Goal: Task Accomplishment & Management: Manage account settings

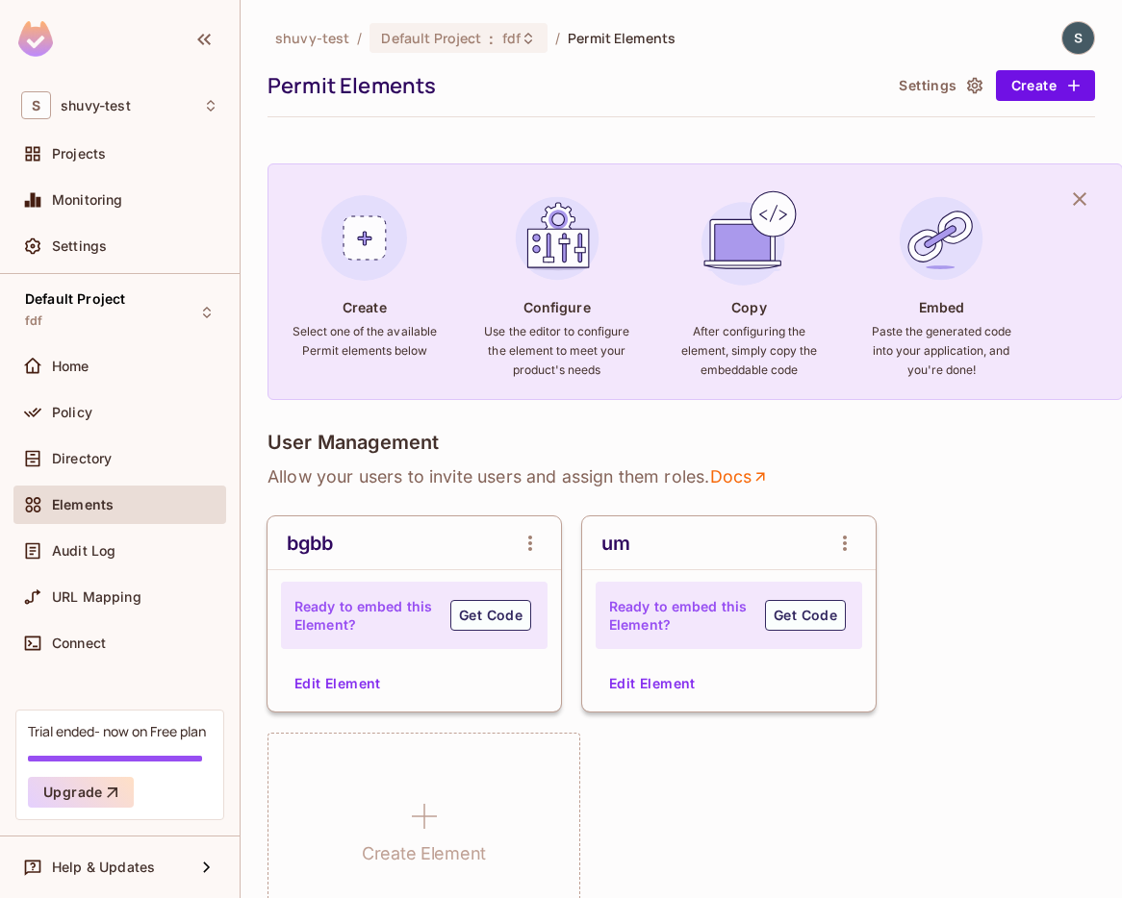
click at [1090, 30] on img at bounding box center [1078, 38] width 32 height 32
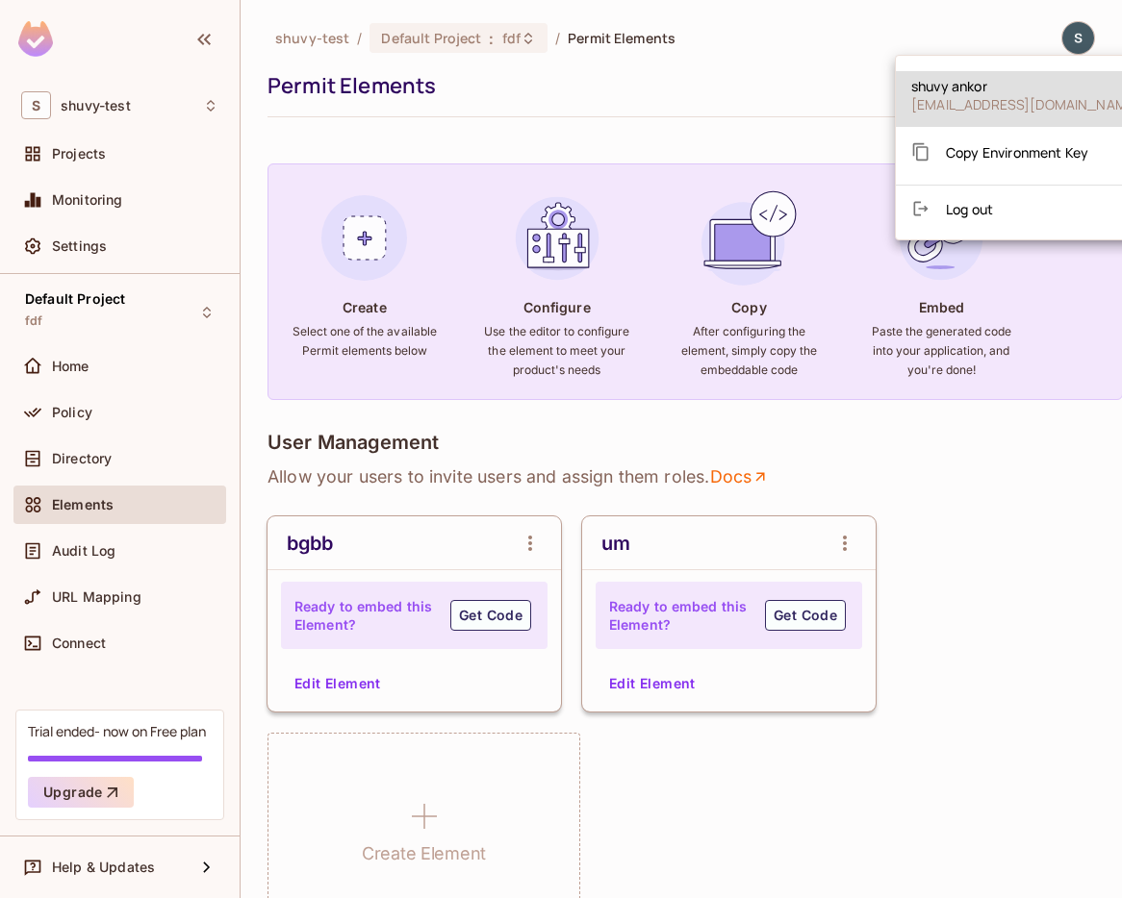
click at [1023, 23] on div at bounding box center [561, 449] width 1122 height 898
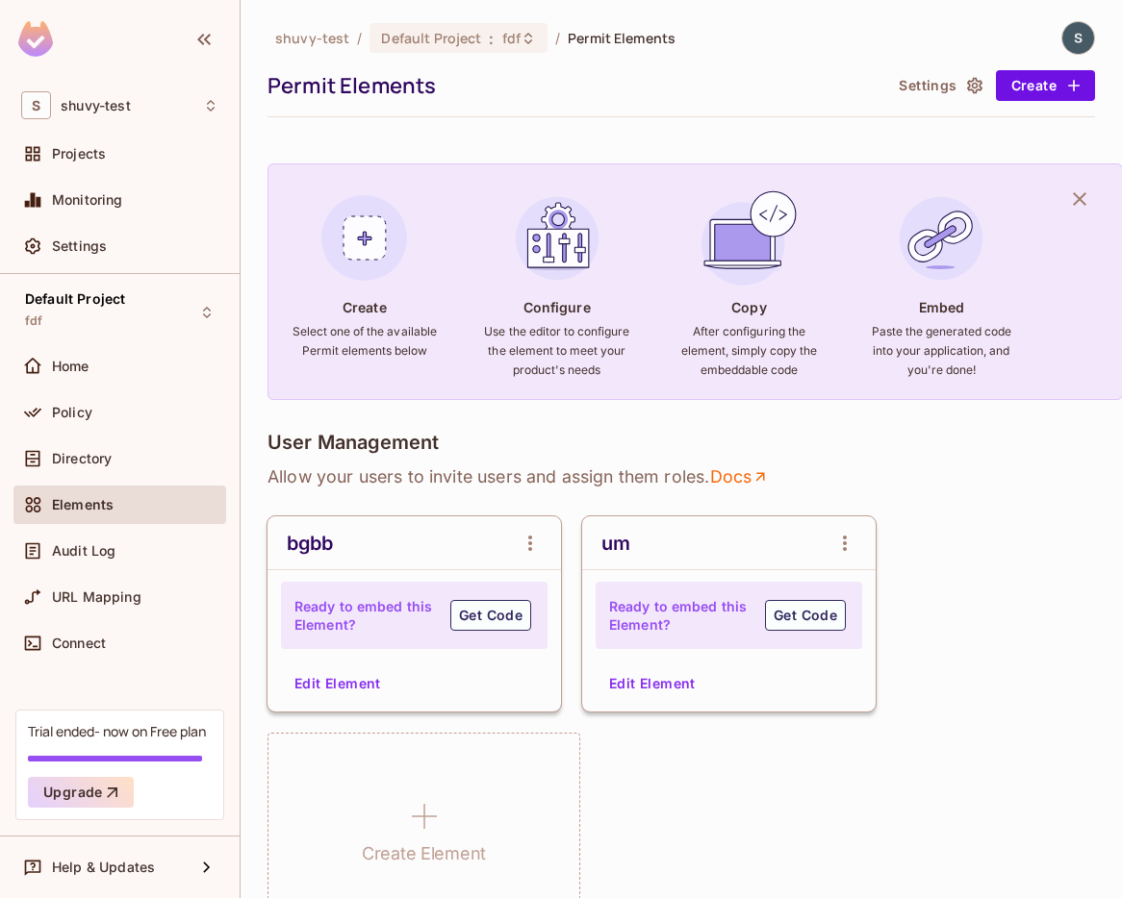
click at [1057, 467] on p "Allow your users to invite users and assign them roles . Docs" at bounding box center [680, 477] width 827 height 23
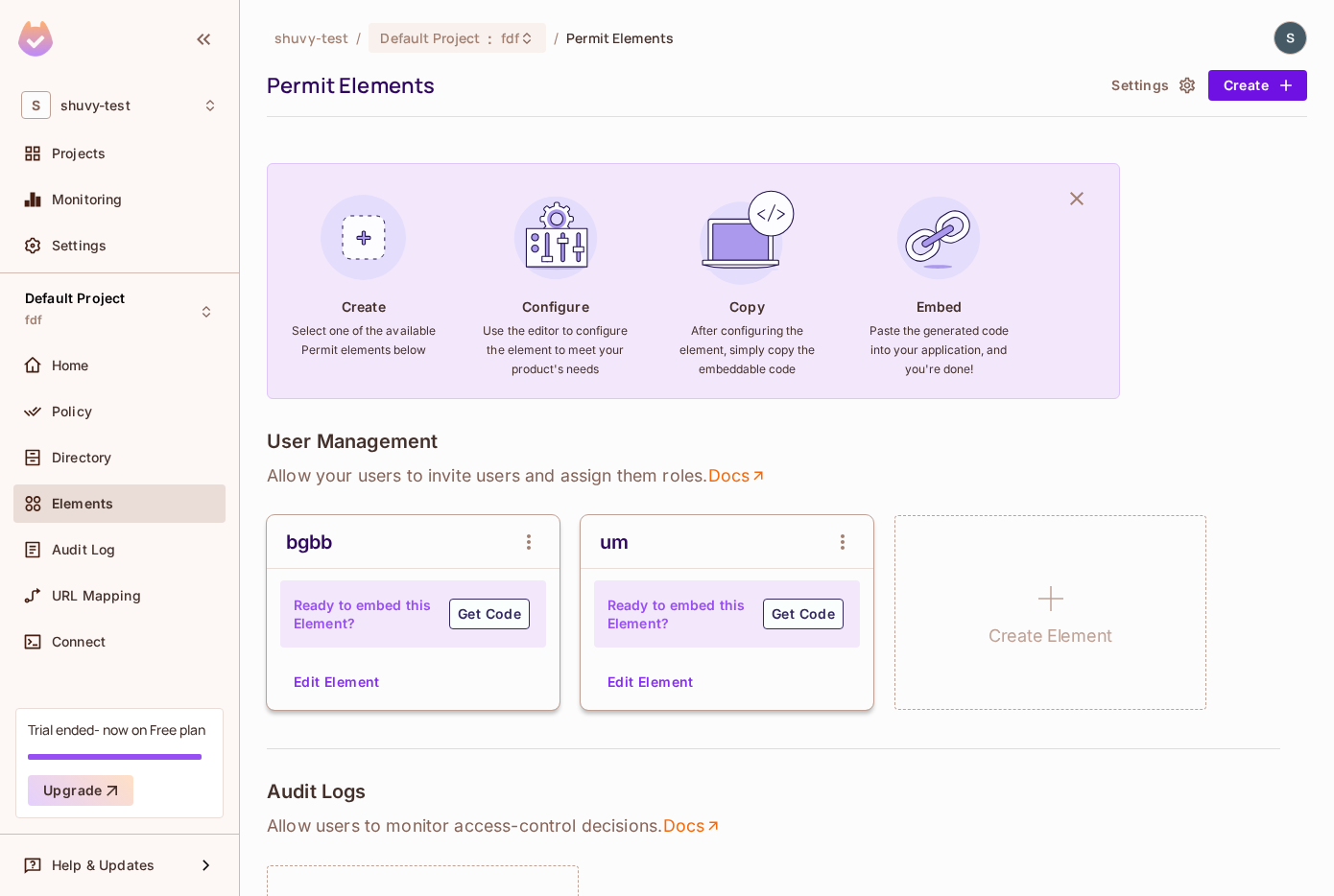
click at [1294, 518] on div "shuvy-test / Default Project : fdf / Permit Elements Permit Elements Settings C…" at bounding box center [786, 448] width 1095 height 896
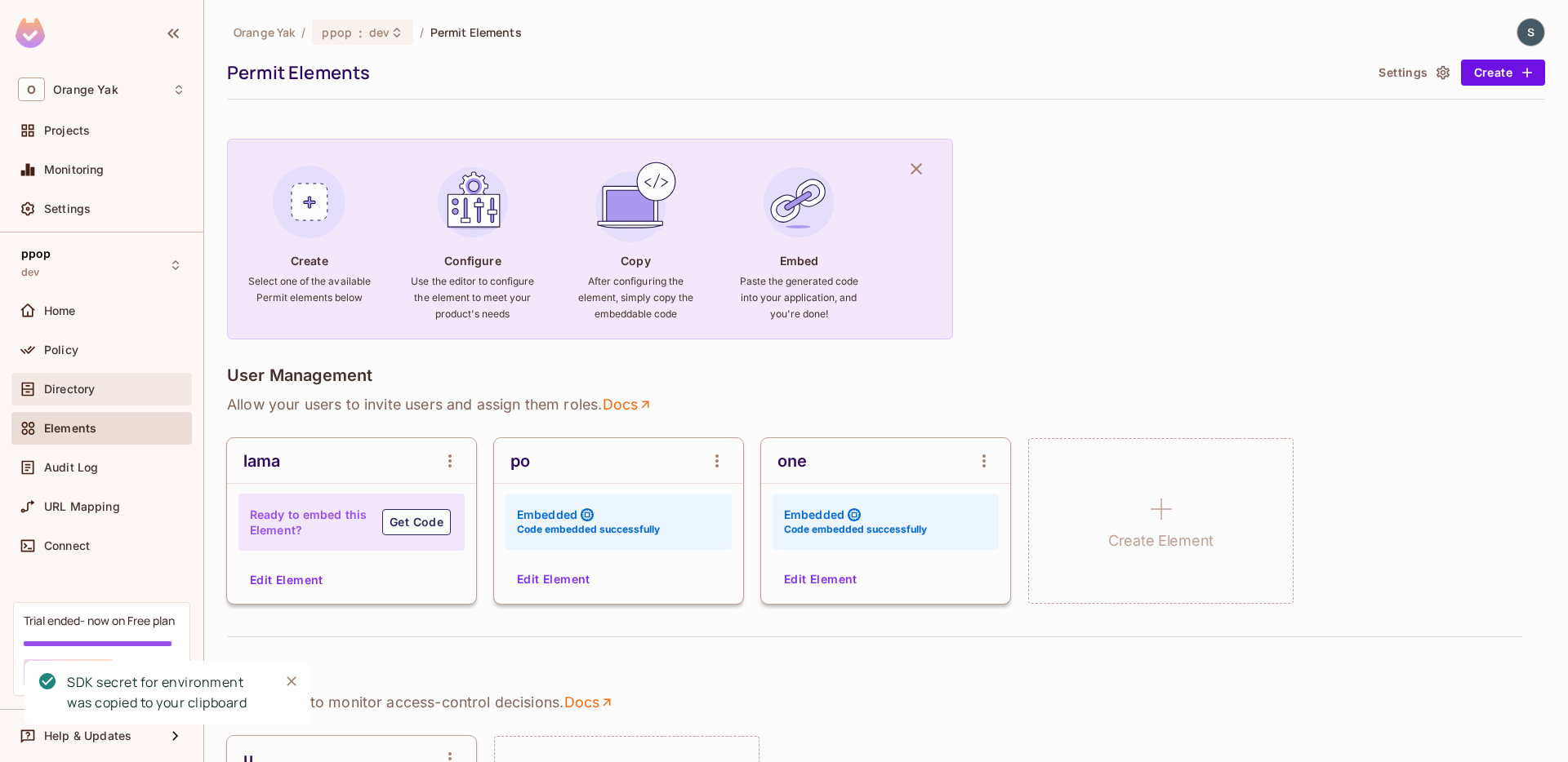
click at [72, 383] on span "Directory" at bounding box center [70, 389] width 51 height 13
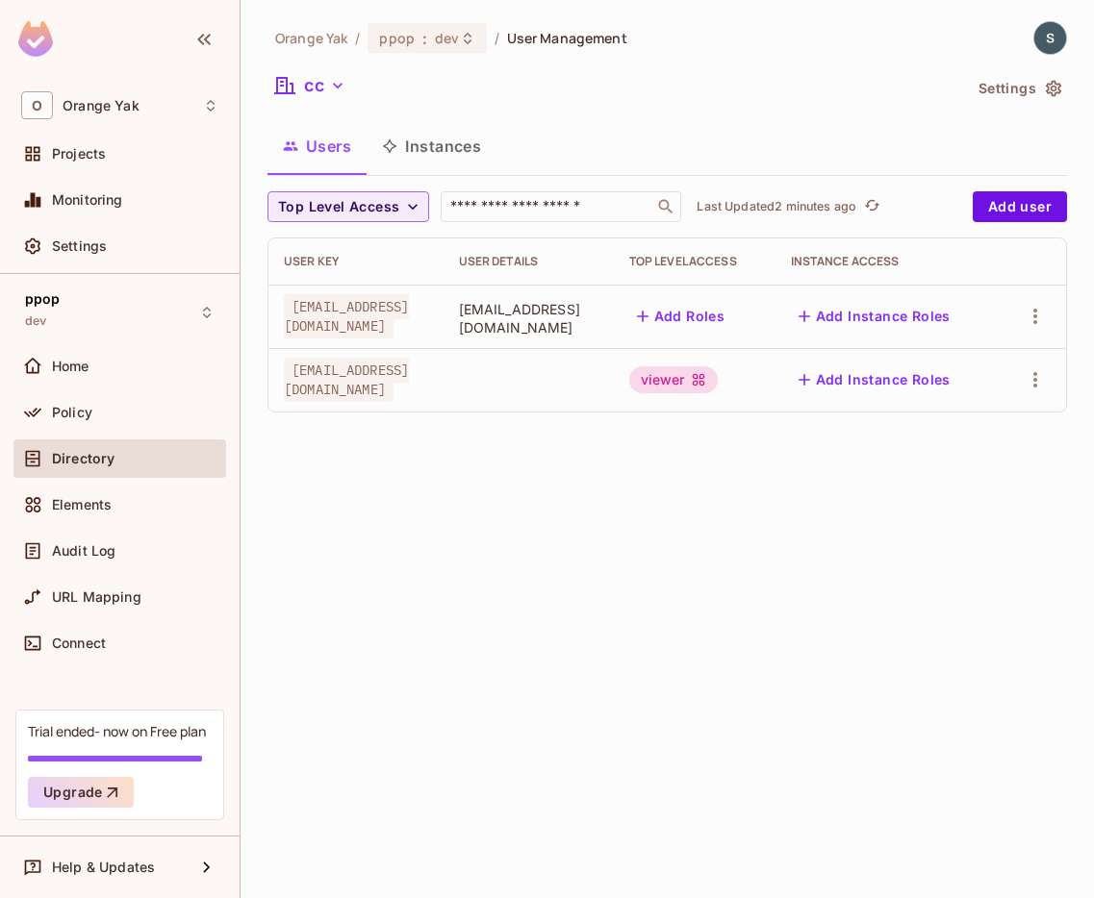
click at [1045, 30] on img at bounding box center [1050, 38] width 32 height 32
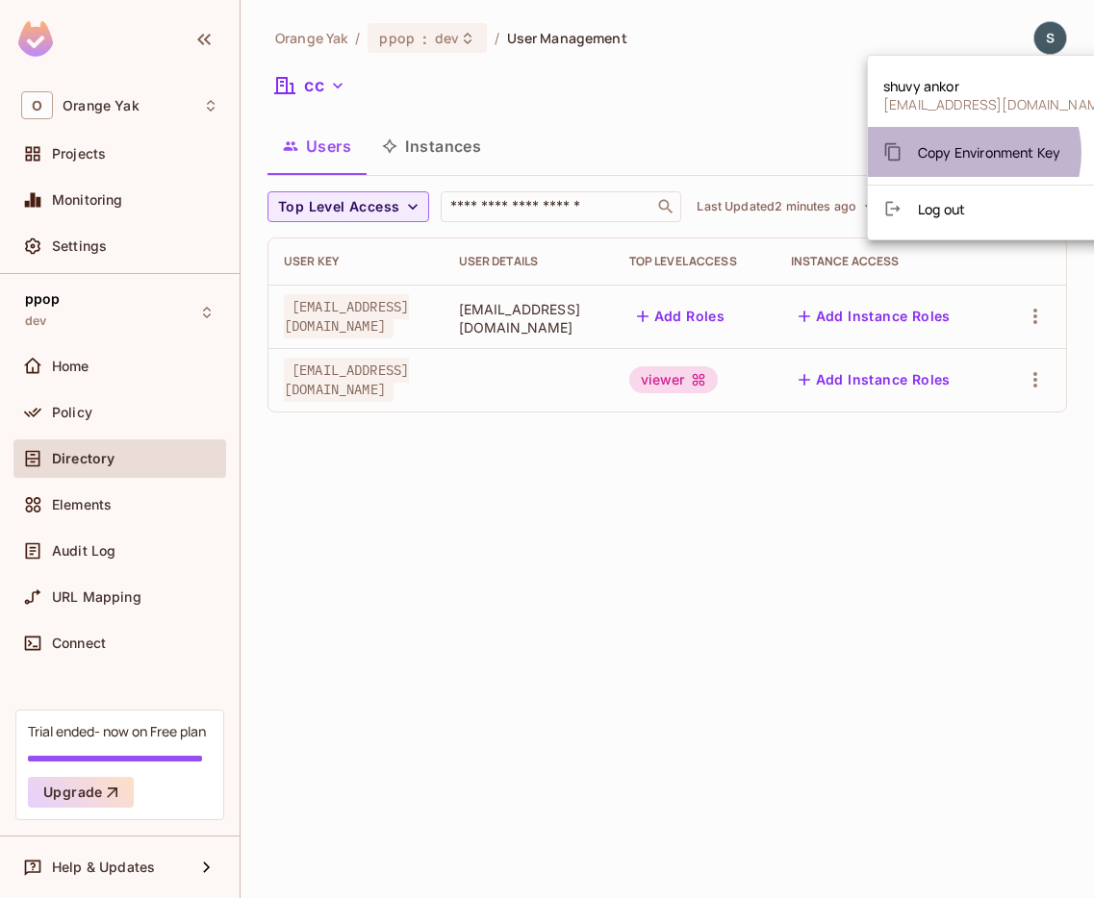
click at [971, 153] on span "Copy Environment Key" at bounding box center [989, 152] width 142 height 18
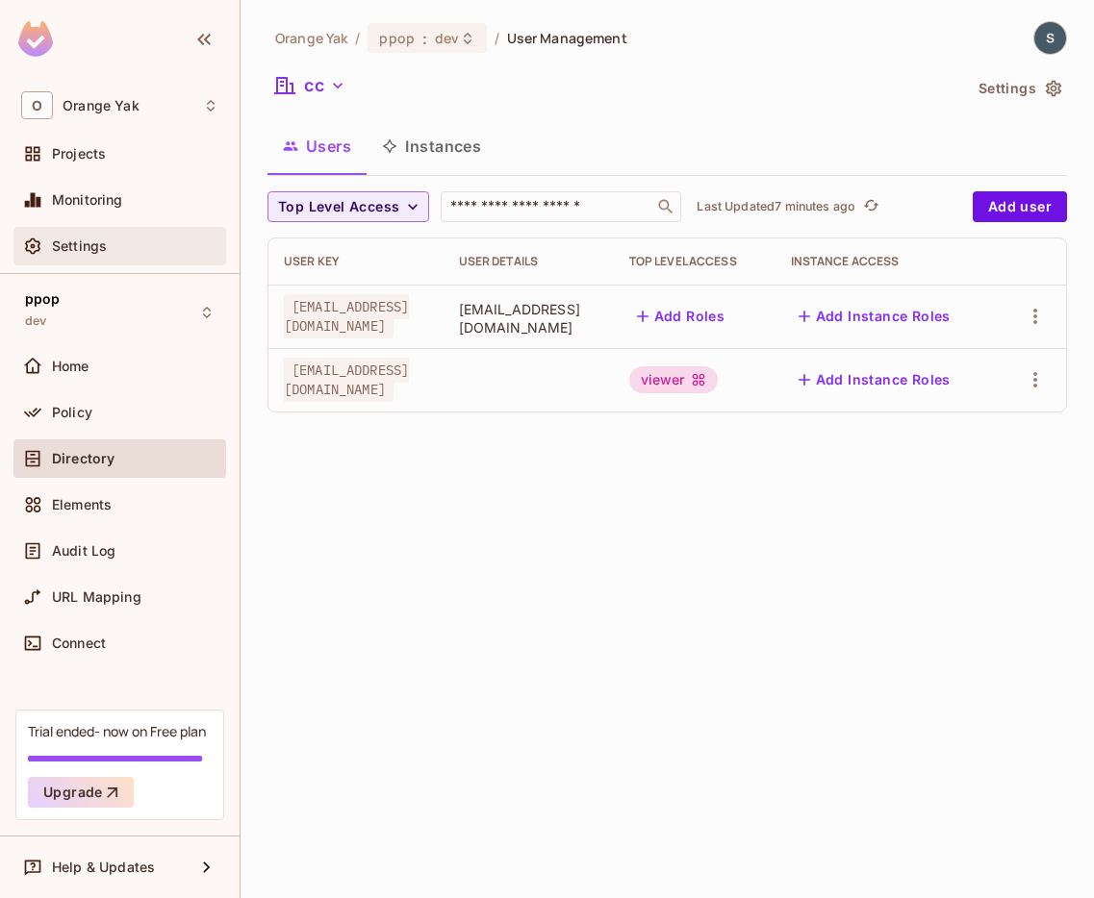
click at [89, 258] on div "Settings" at bounding box center [119, 246] width 213 height 38
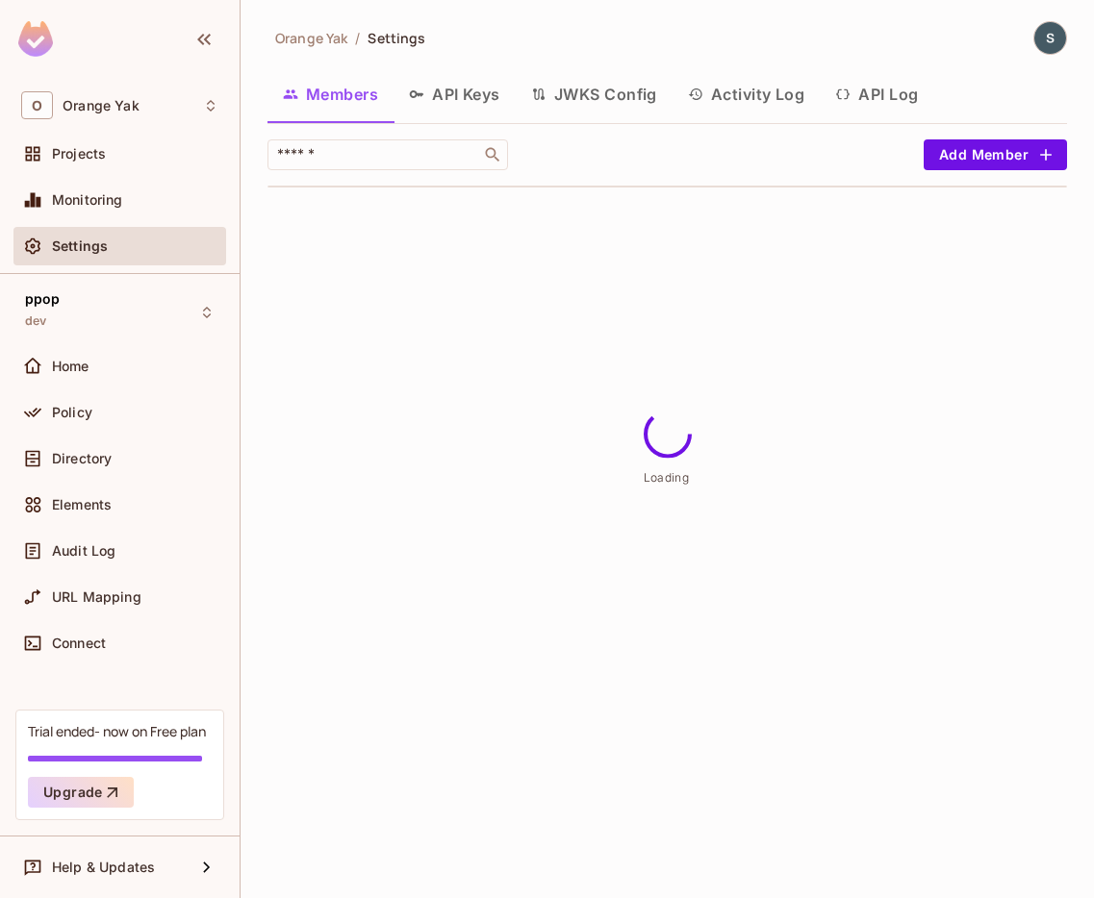
click at [623, 86] on button "JWKS Config" at bounding box center [594, 94] width 157 height 48
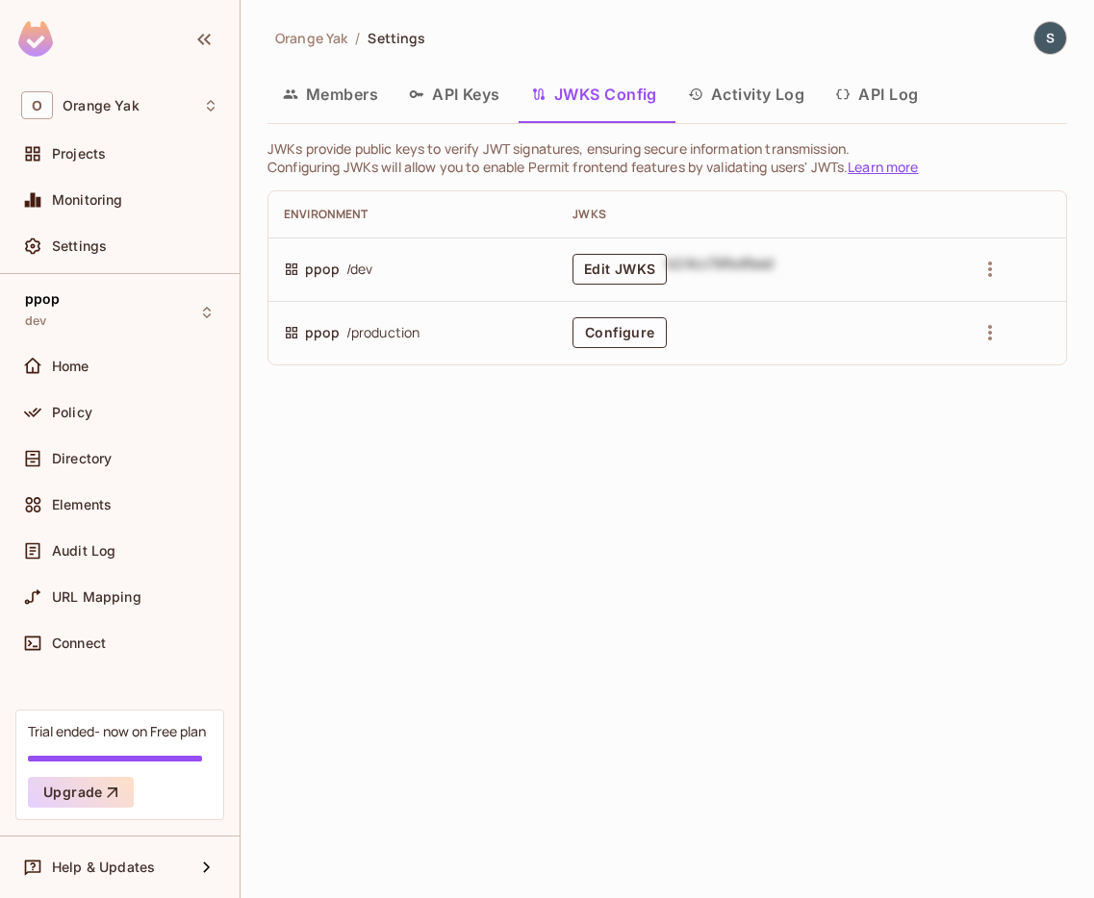
click at [614, 272] on button "Edit JWKS" at bounding box center [619, 269] width 94 height 31
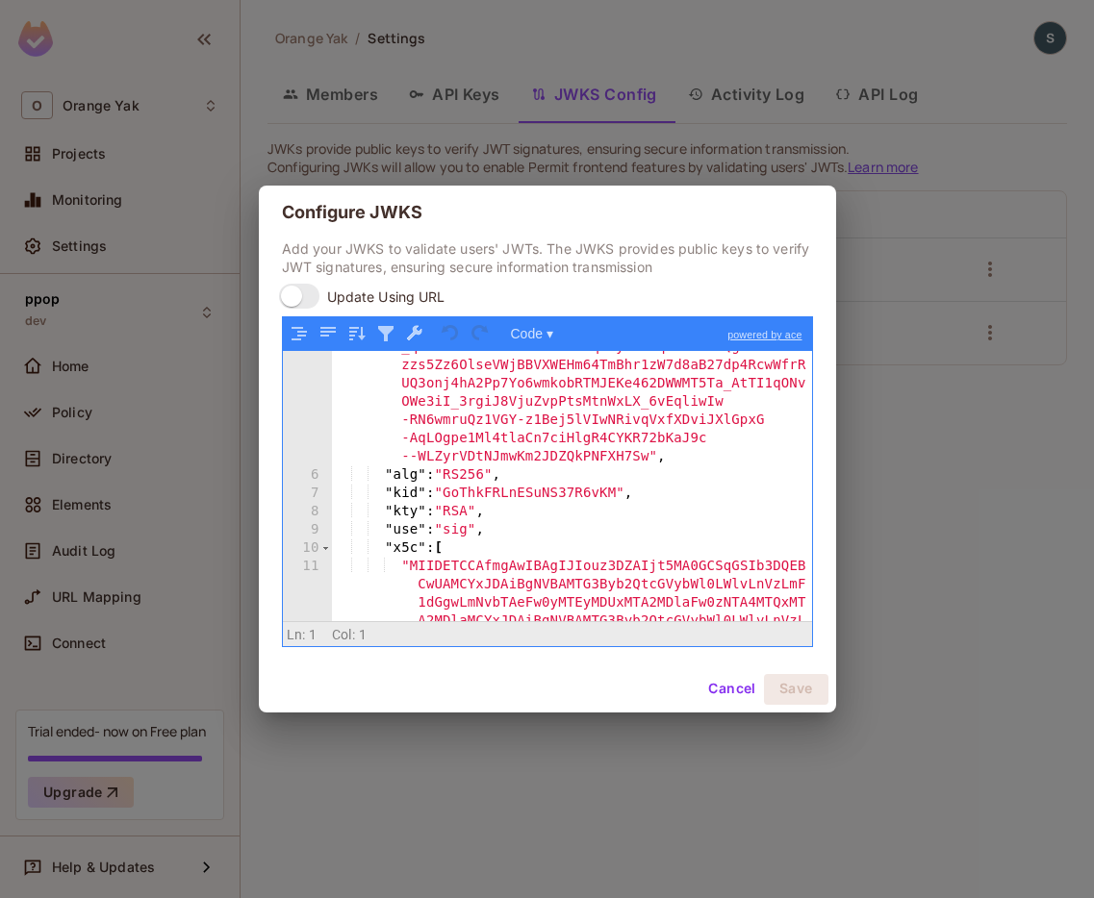
scroll to position [86, 0]
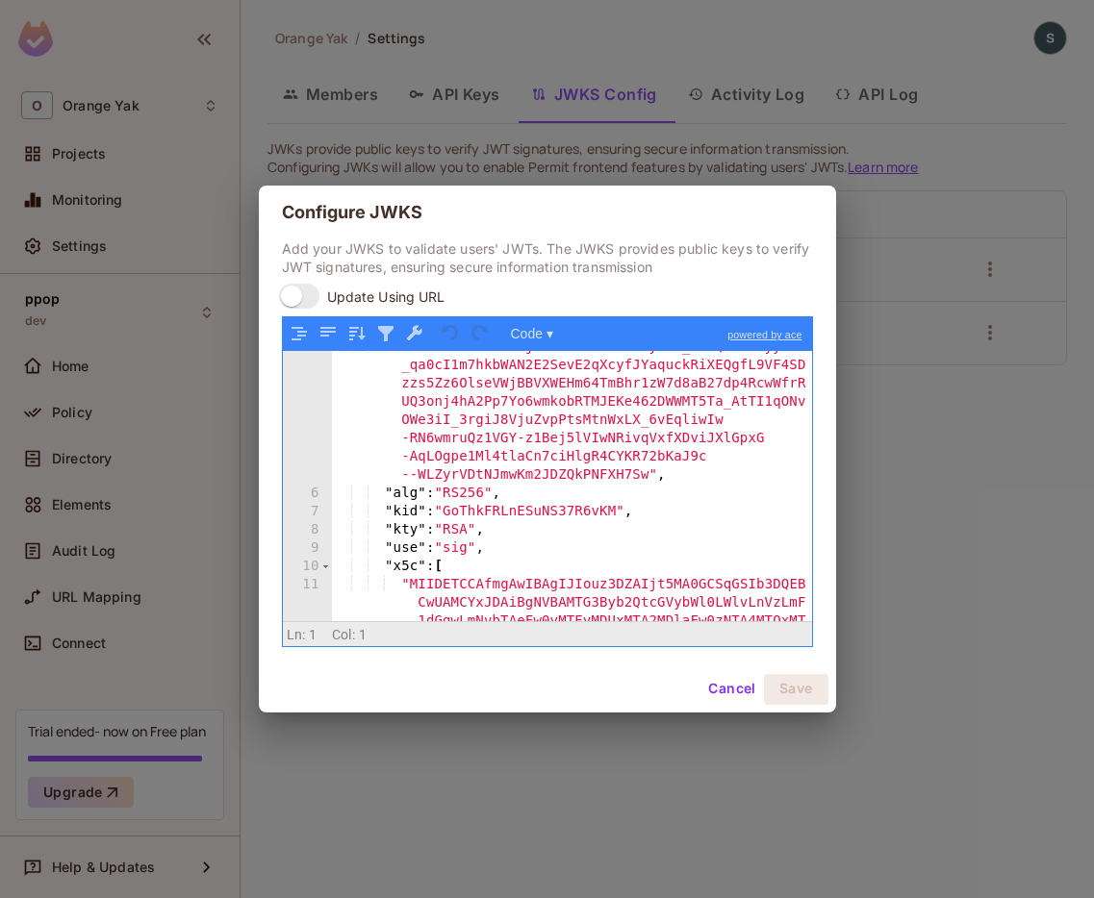
click at [270, 154] on div "Configure JWKS Add your JWKS to validate users' JWTs. The JWKS provides public …" at bounding box center [547, 449] width 1094 height 898
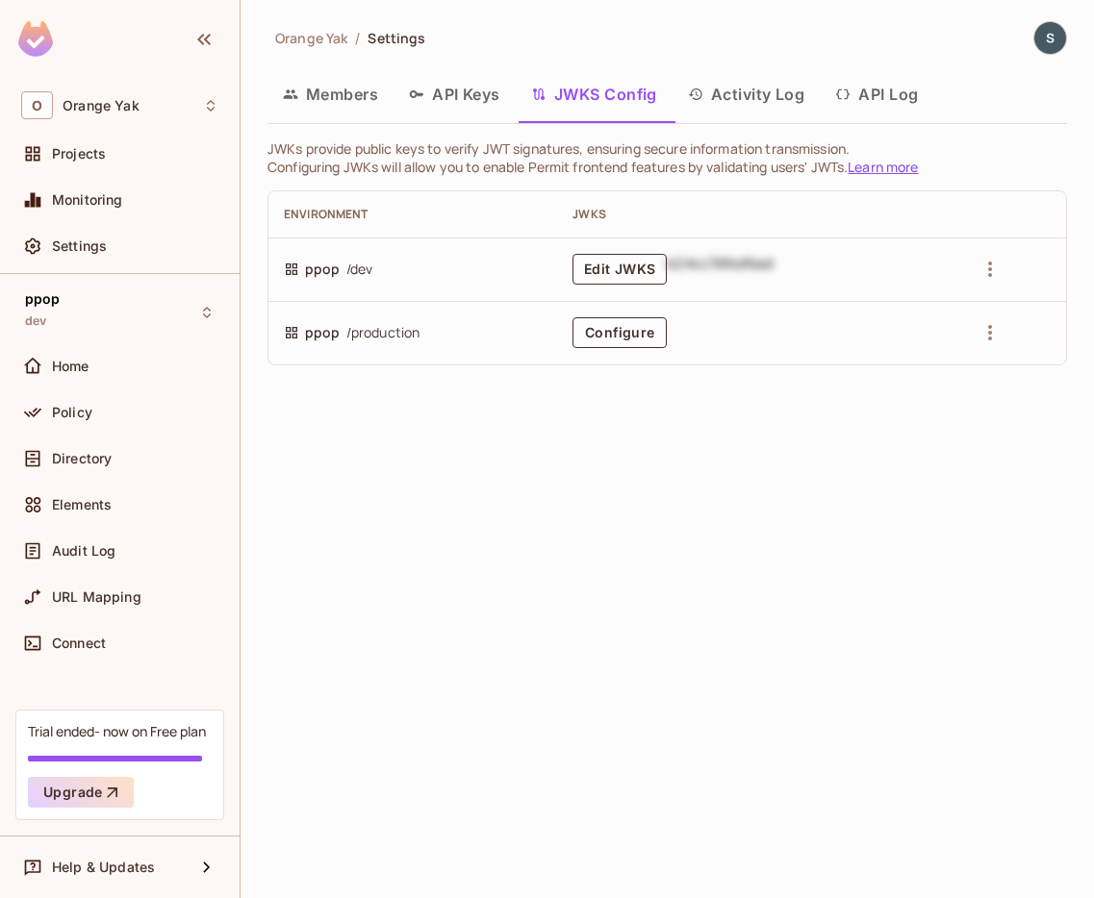
click at [636, 269] on button "Edit JWKS" at bounding box center [619, 269] width 94 height 31
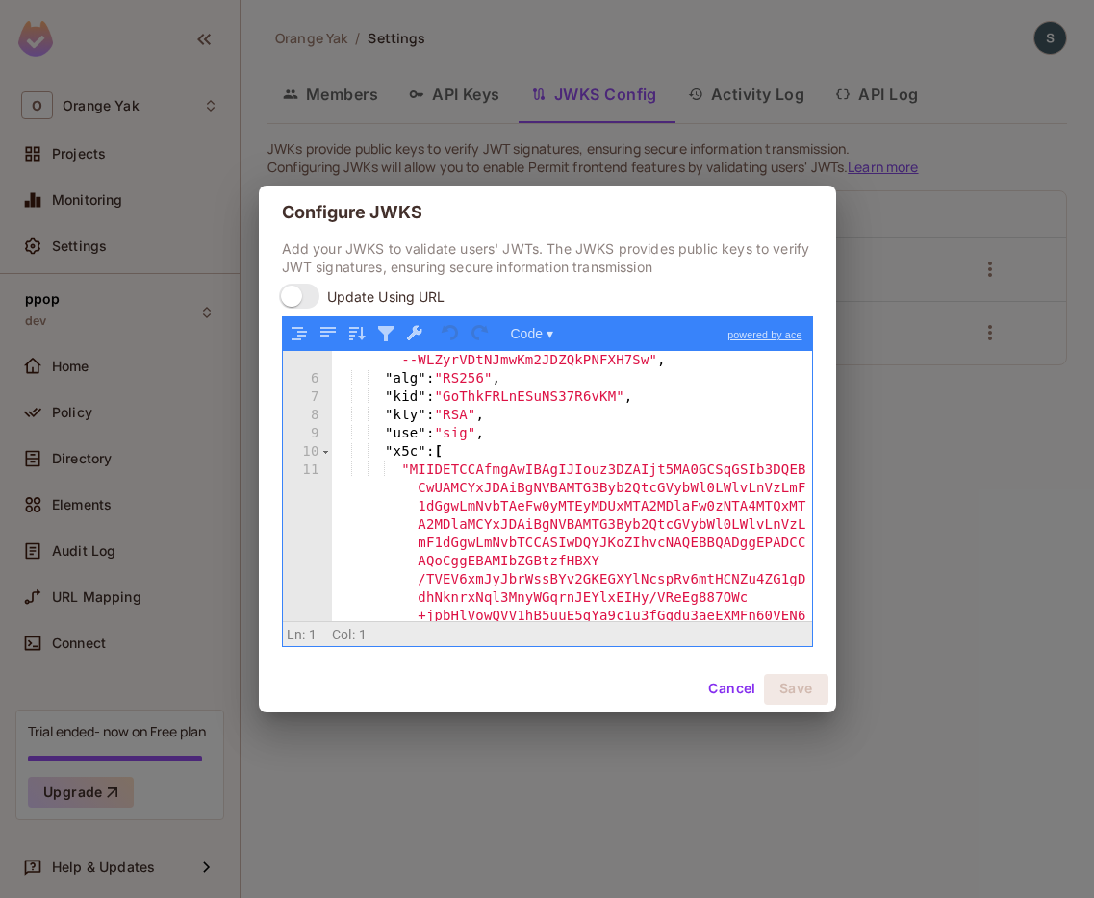
scroll to position [201, 0]
click at [1011, 539] on div "Configure JWKS Add your JWKS to validate users' JWTs. The JWKS provides public …" at bounding box center [547, 449] width 1094 height 898
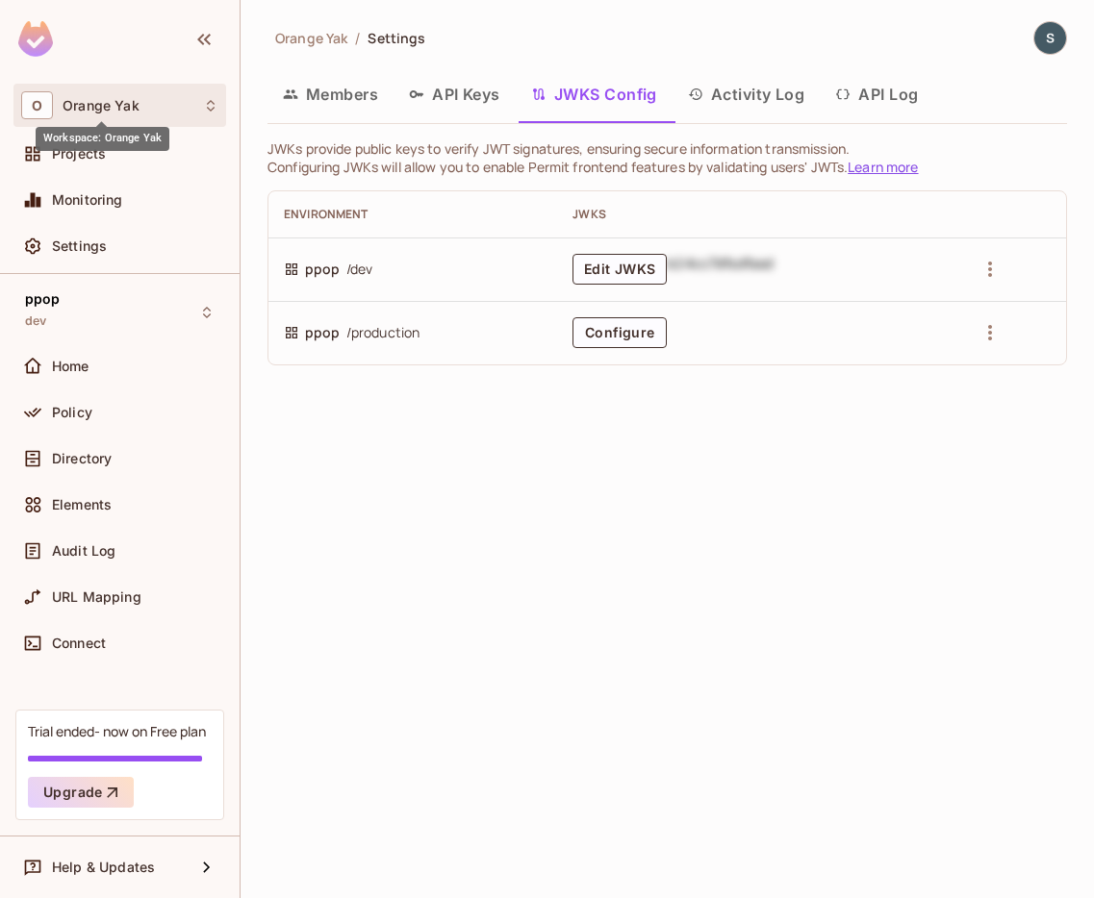
click at [77, 101] on span "Orange Yak" at bounding box center [101, 105] width 77 height 15
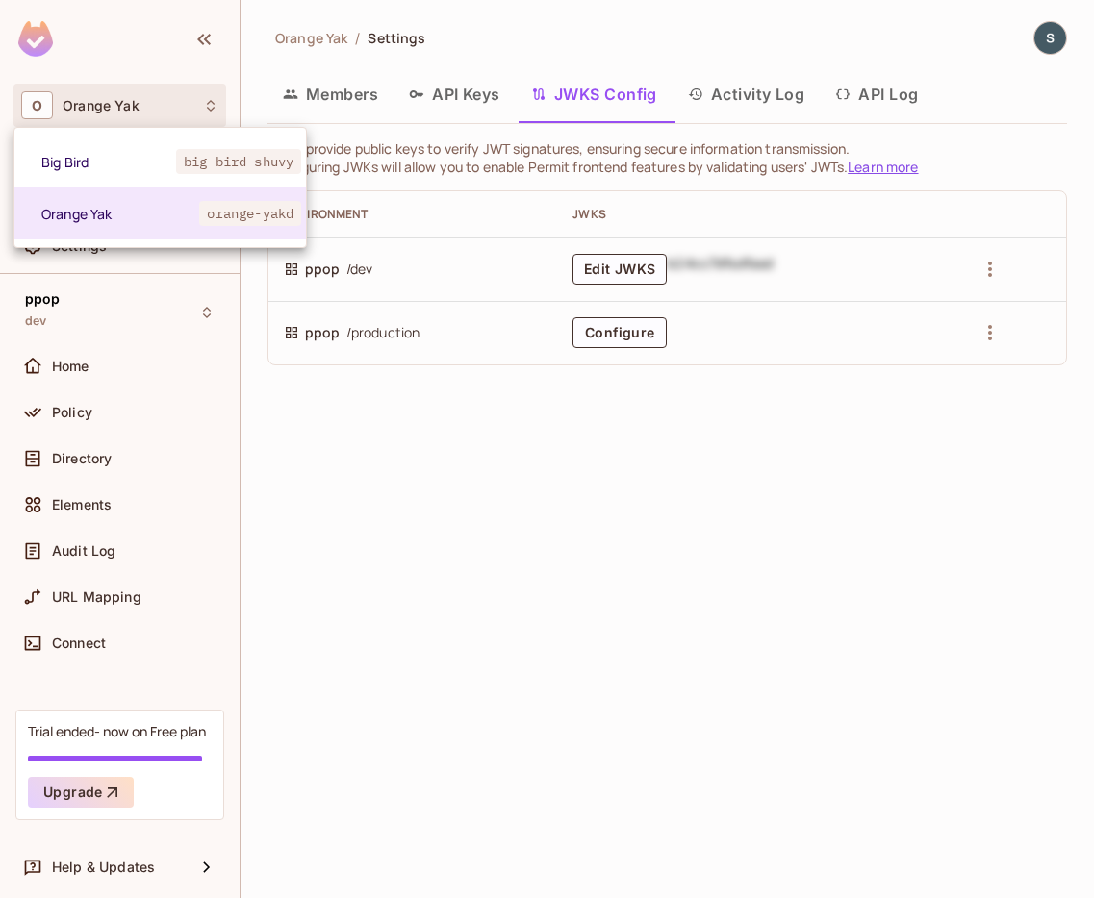
click at [78, 101] on div at bounding box center [547, 449] width 1094 height 898
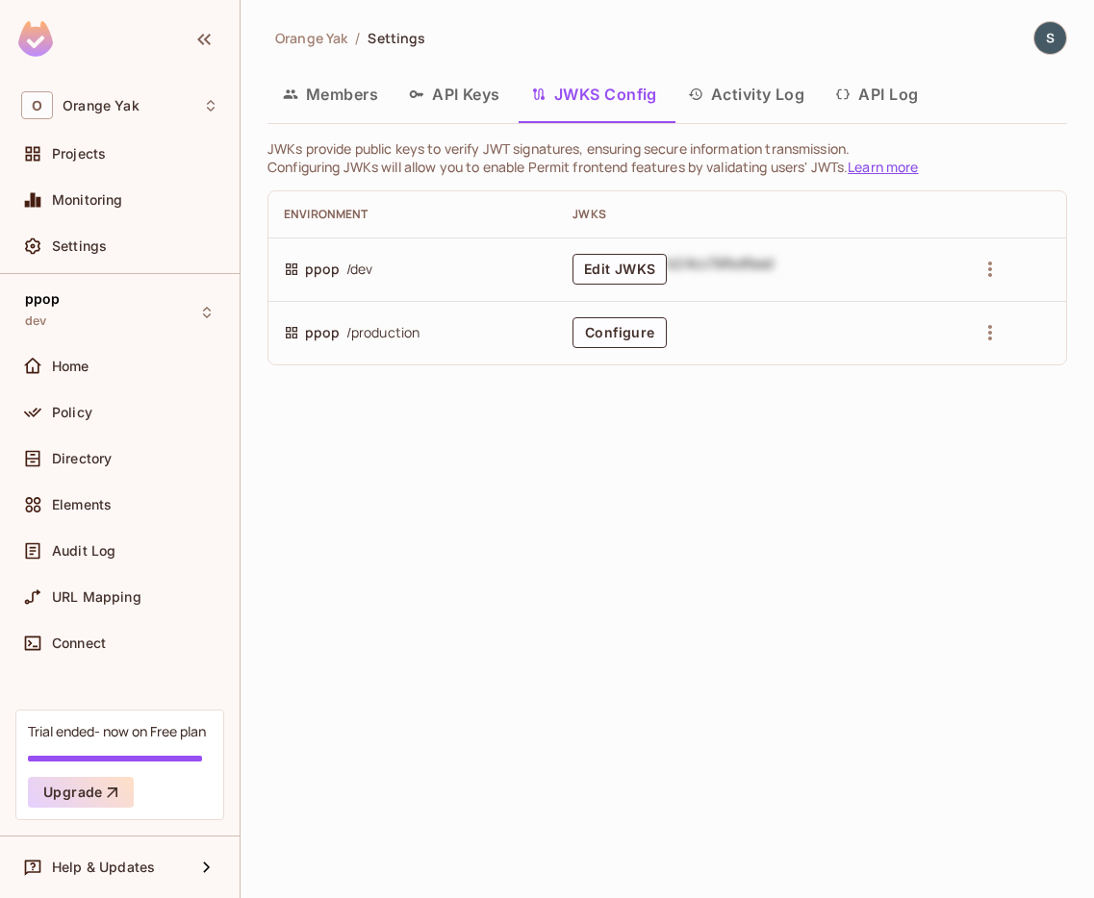
click at [1051, 25] on img at bounding box center [1050, 38] width 32 height 32
click at [1000, 215] on li "Log out" at bounding box center [998, 208] width 260 height 31
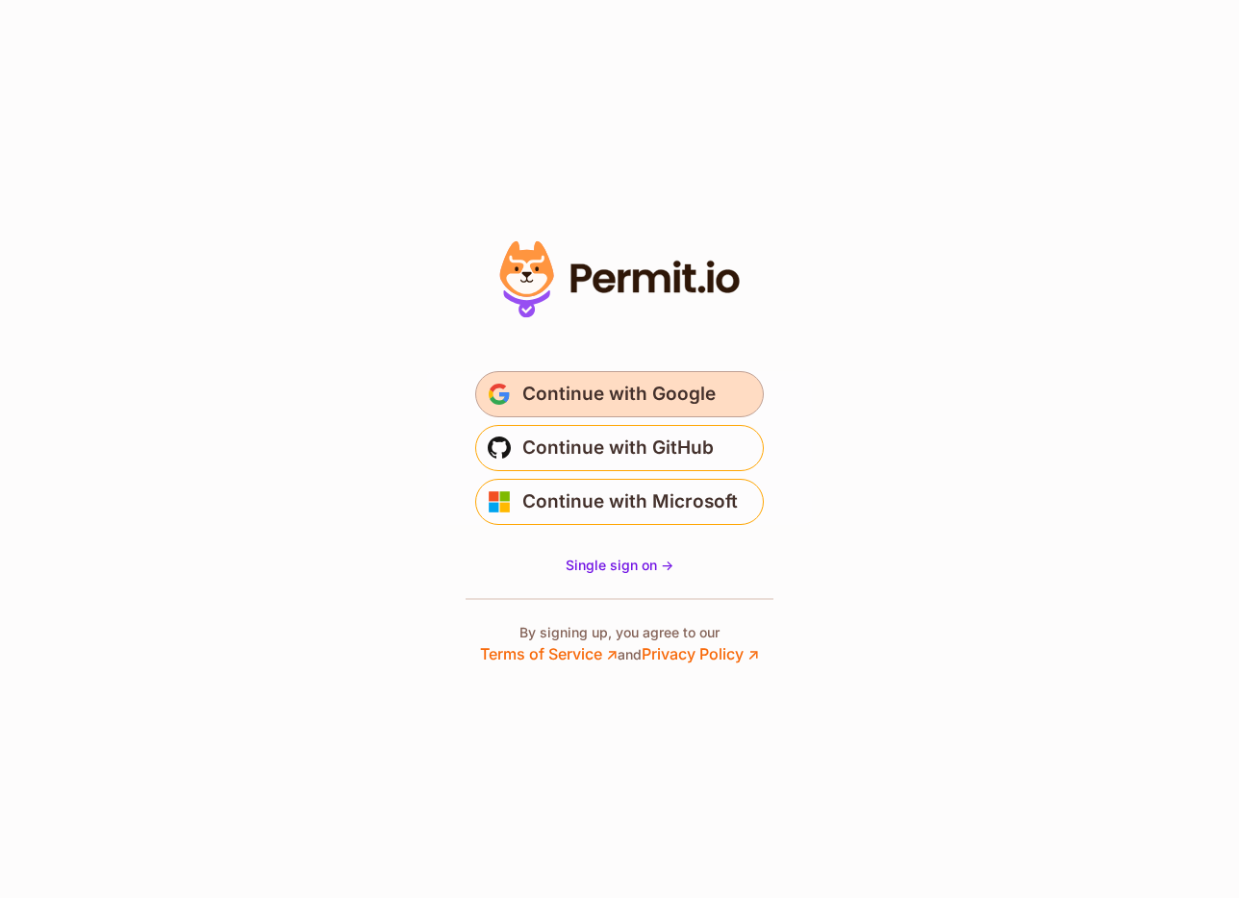
click at [614, 391] on span "Continue with Google" at bounding box center [618, 394] width 193 height 31
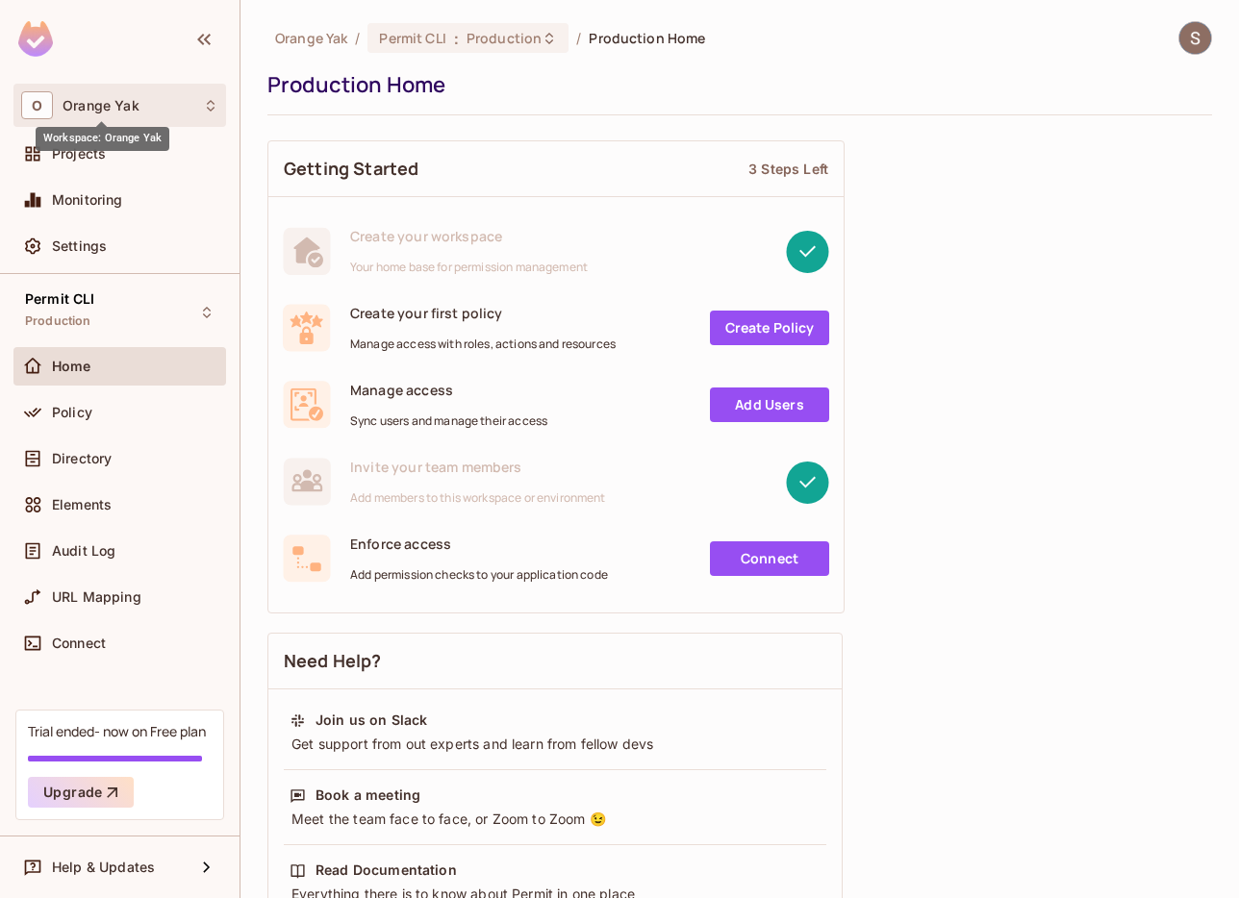
click at [114, 106] on span "Orange Yak" at bounding box center [101, 105] width 77 height 15
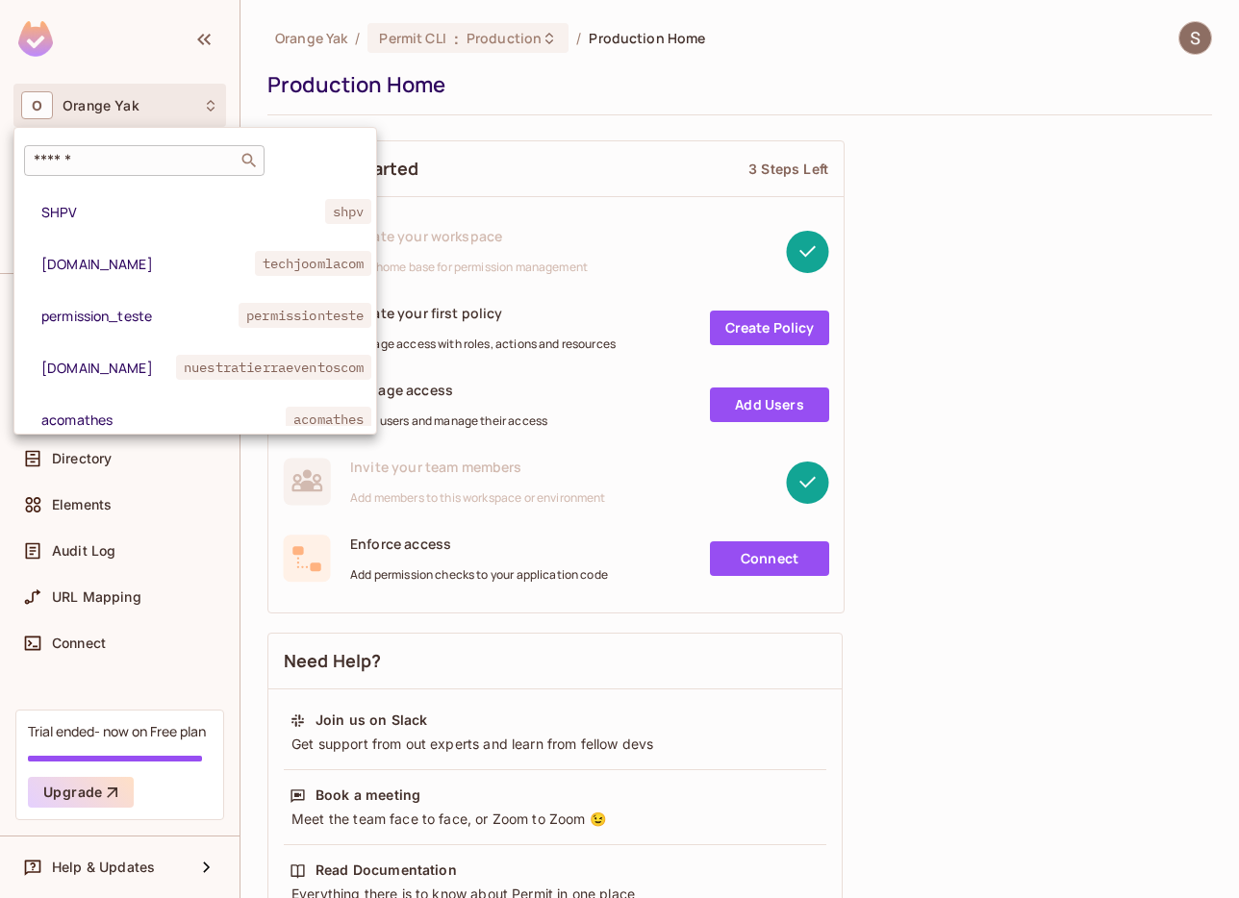
click at [132, 175] on div "​" at bounding box center [144, 160] width 240 height 31
click at [1074, 173] on div at bounding box center [619, 449] width 1239 height 898
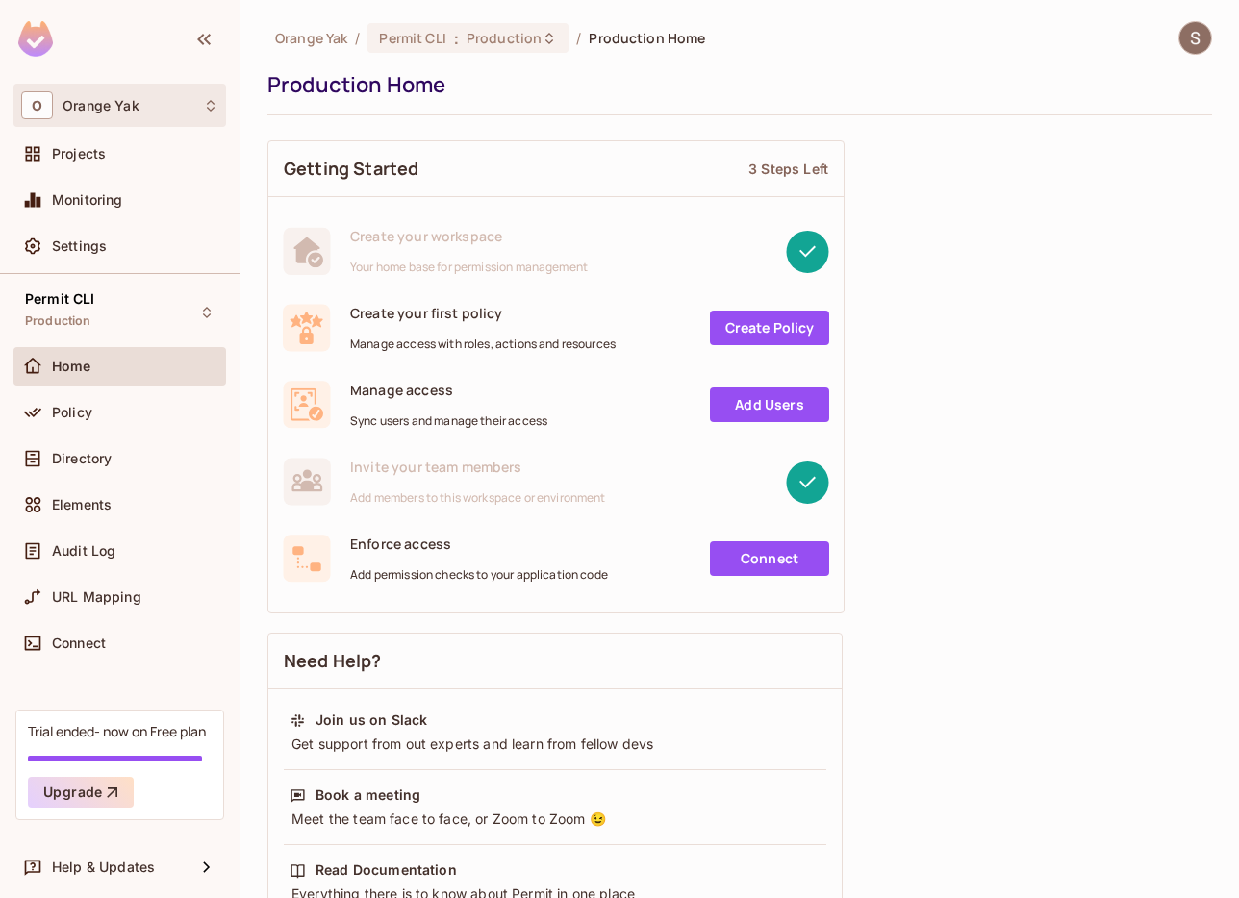
click at [90, 117] on div "O Orange Yak" at bounding box center [119, 105] width 197 height 28
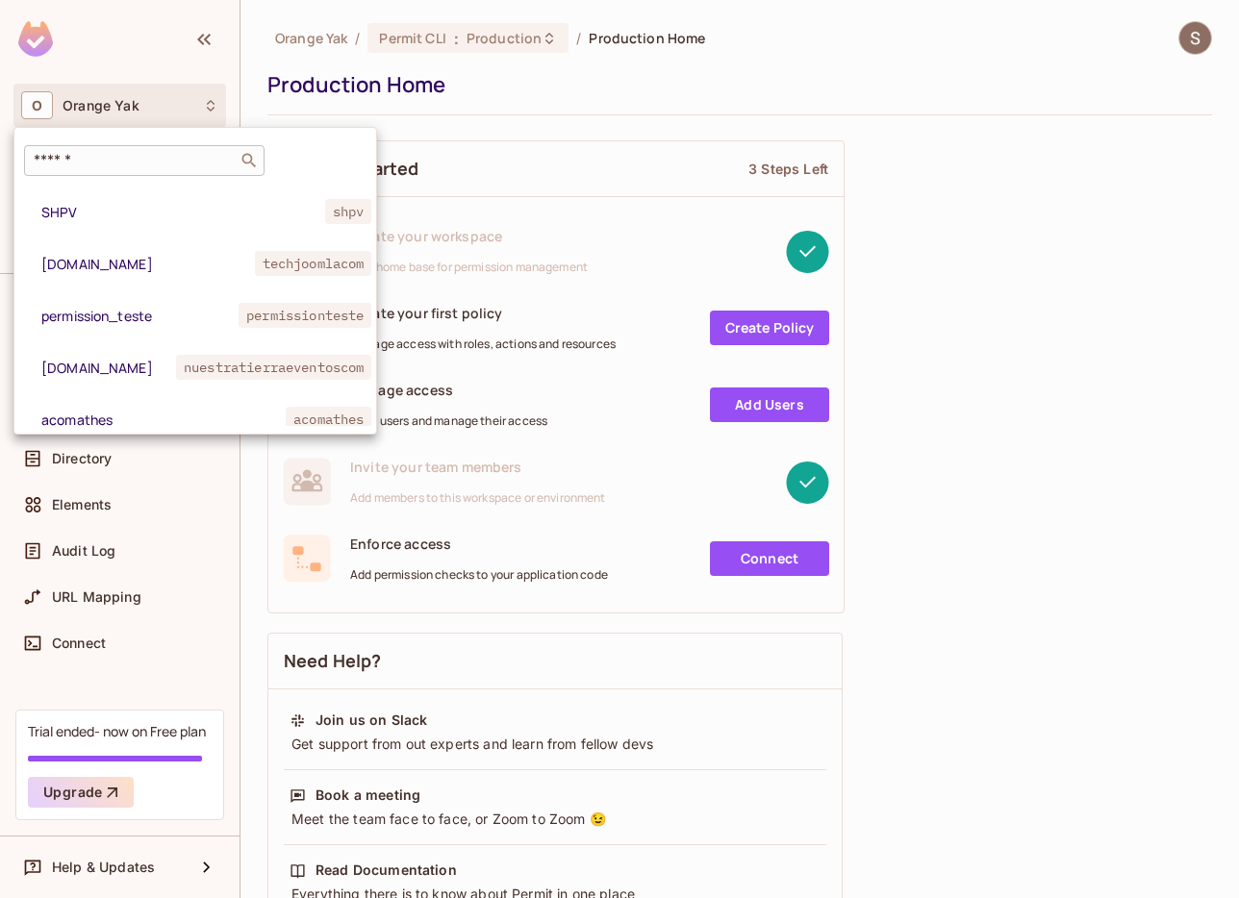
click at [101, 145] on div "​" at bounding box center [144, 160] width 240 height 31
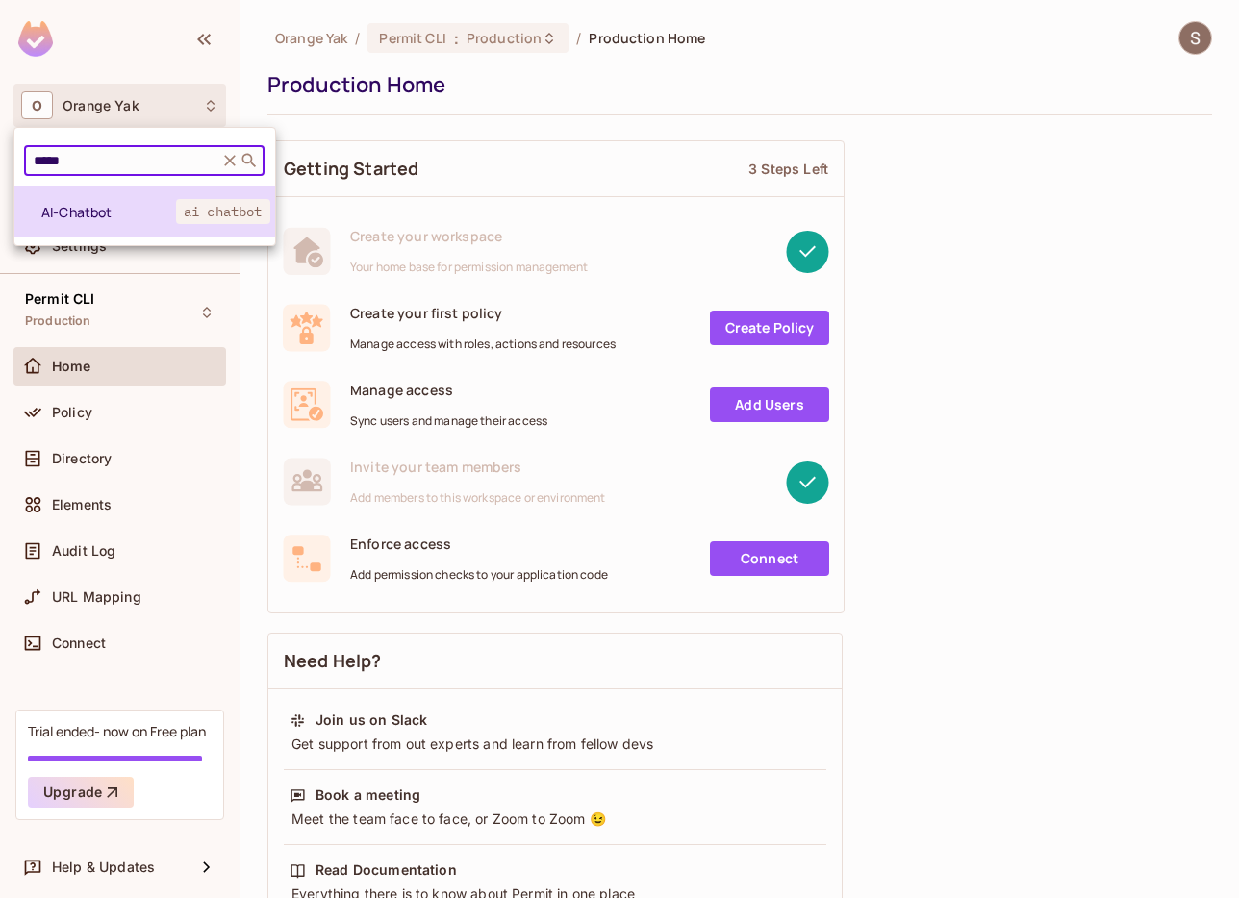
type input "*****"
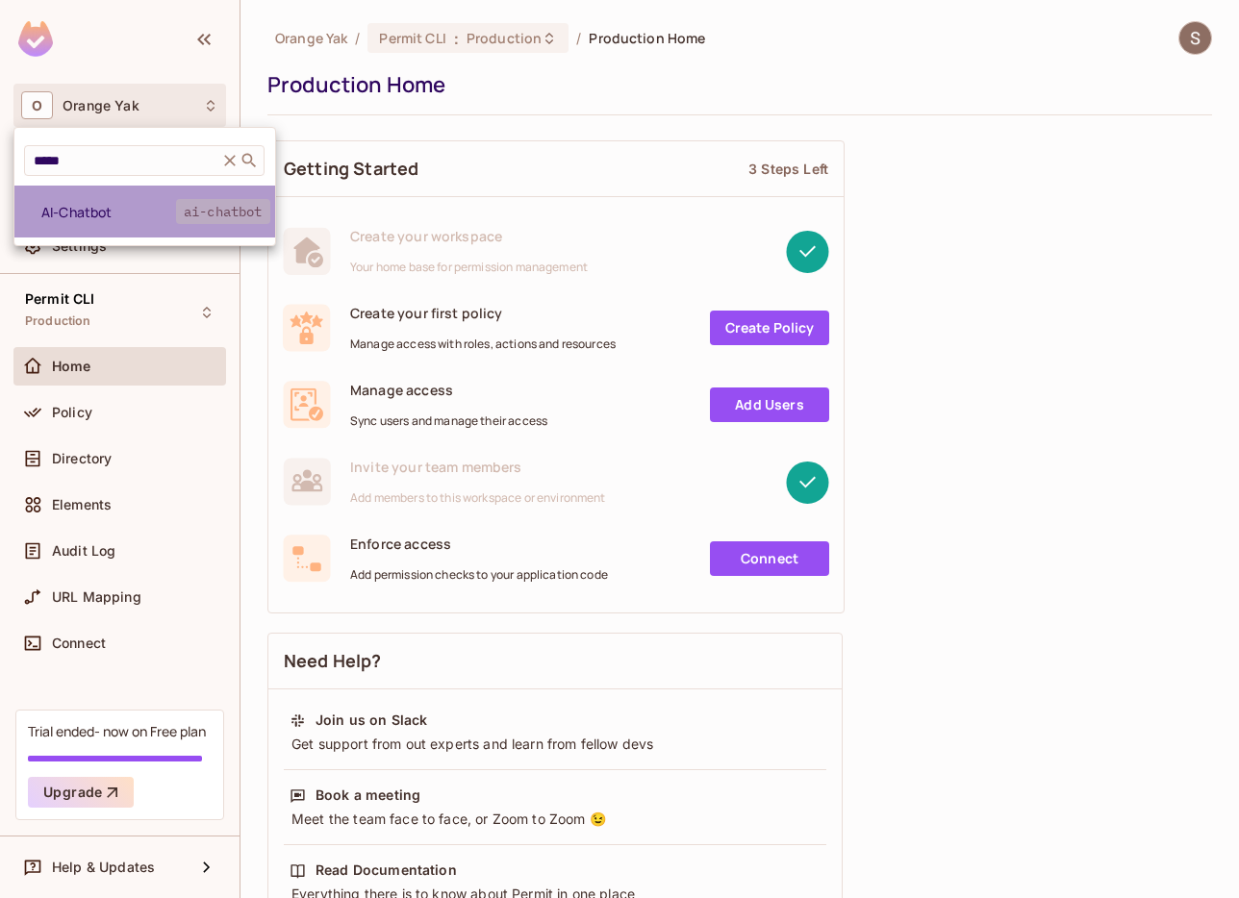
click at [79, 193] on li "AI-Chatbot ai-chatbot" at bounding box center [144, 212] width 261 height 52
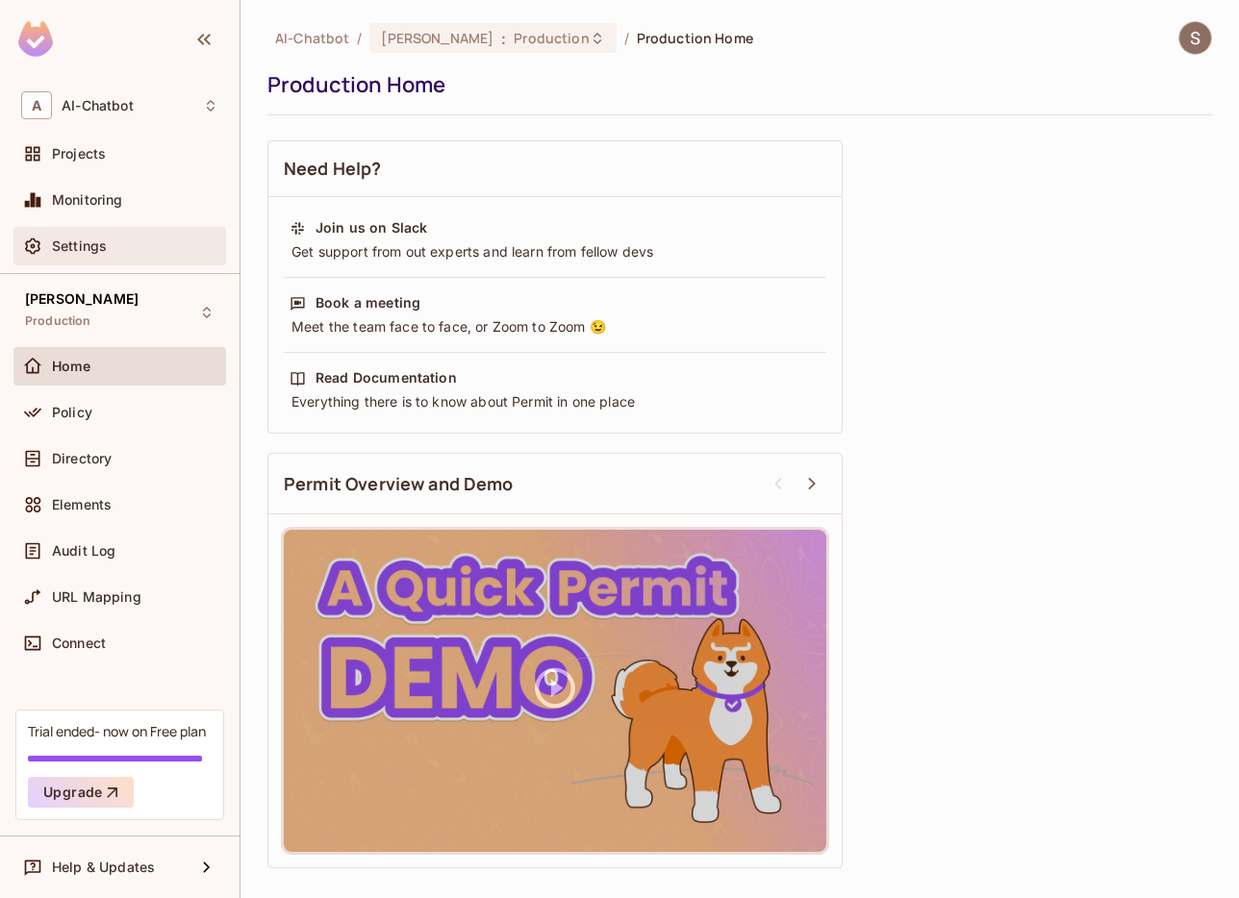
click at [108, 256] on div "Settings" at bounding box center [119, 246] width 197 height 23
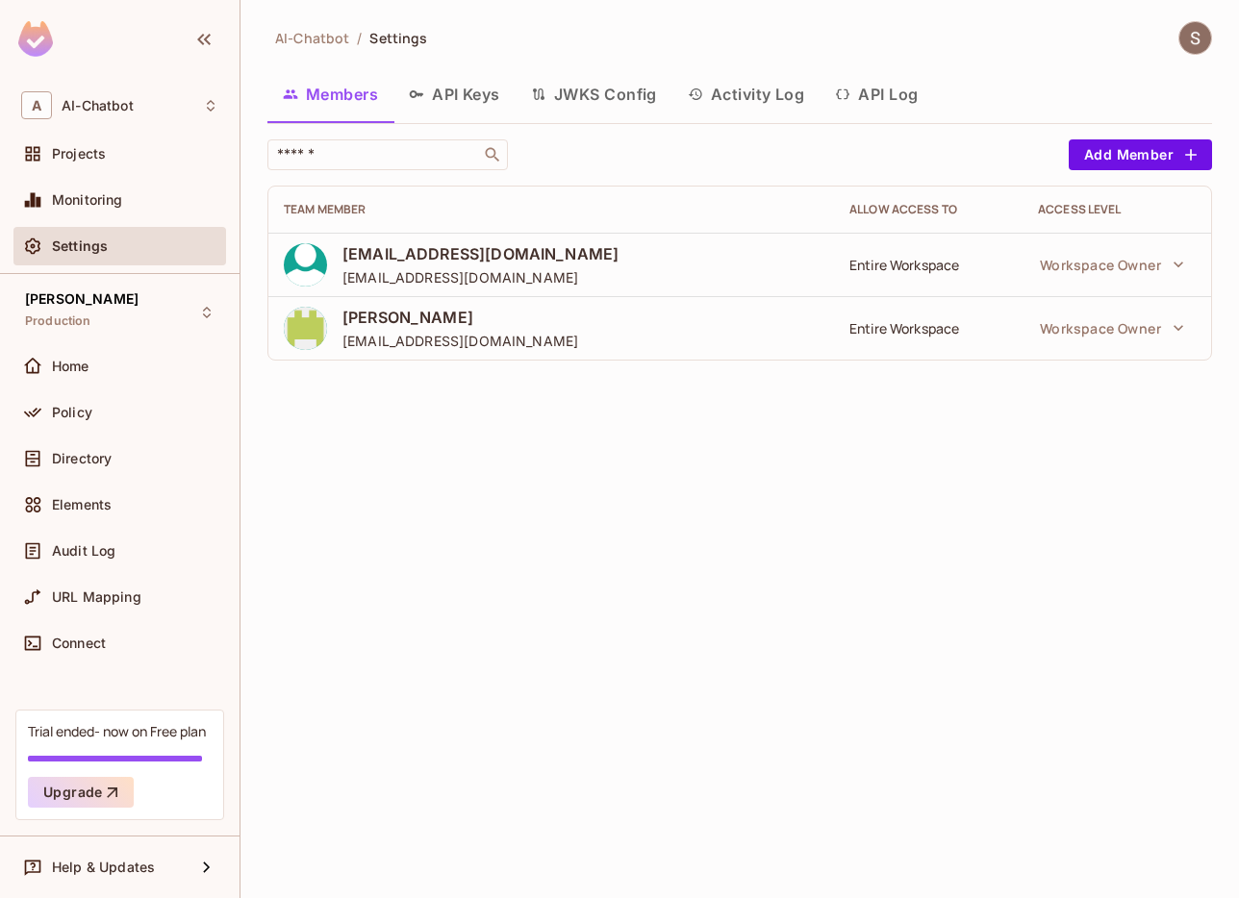
click at [582, 50] on div "AI-Chatbot / Settings" at bounding box center [739, 38] width 945 height 34
click at [598, 89] on button "JWKS Config" at bounding box center [594, 94] width 157 height 48
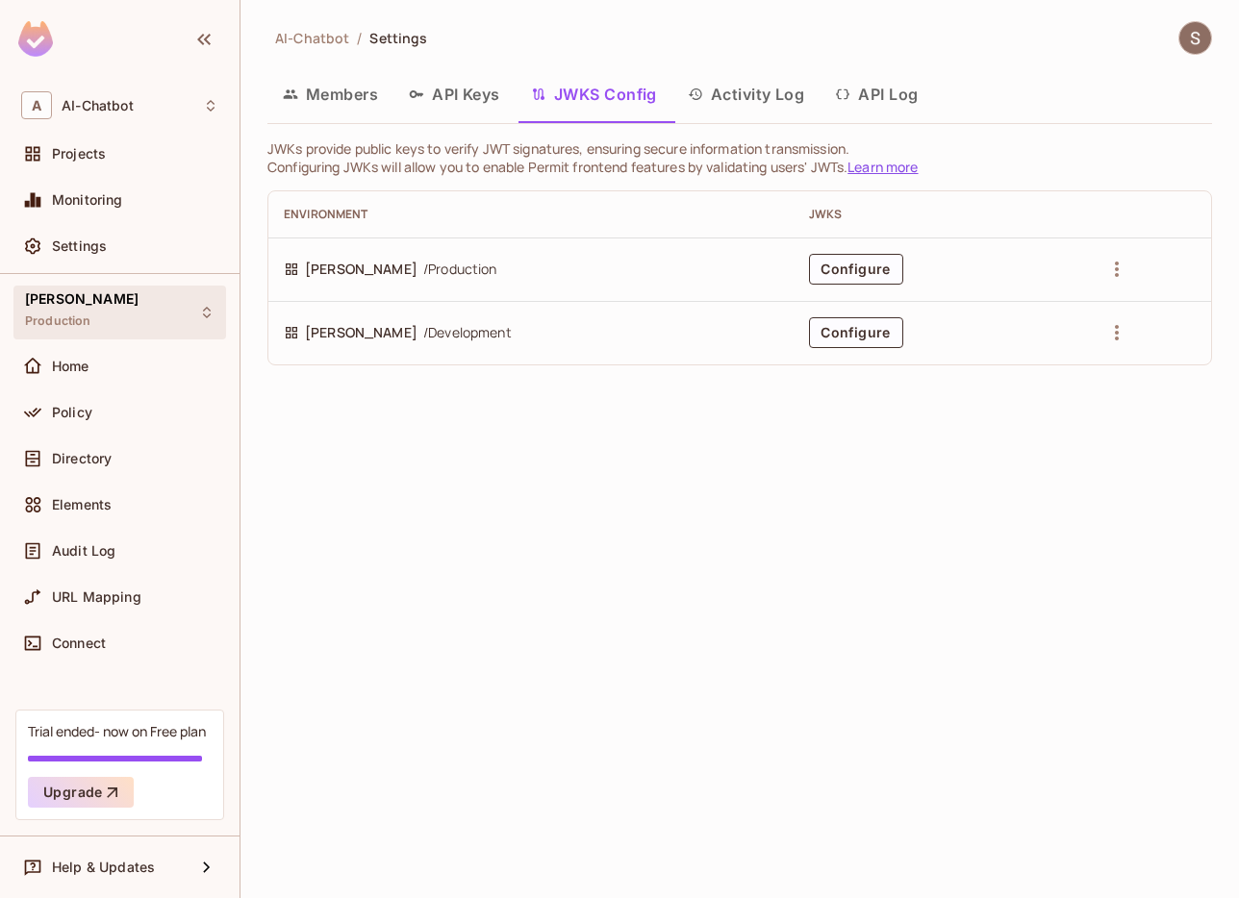
click at [116, 328] on div "[PERSON_NAME] Production" at bounding box center [119, 312] width 213 height 53
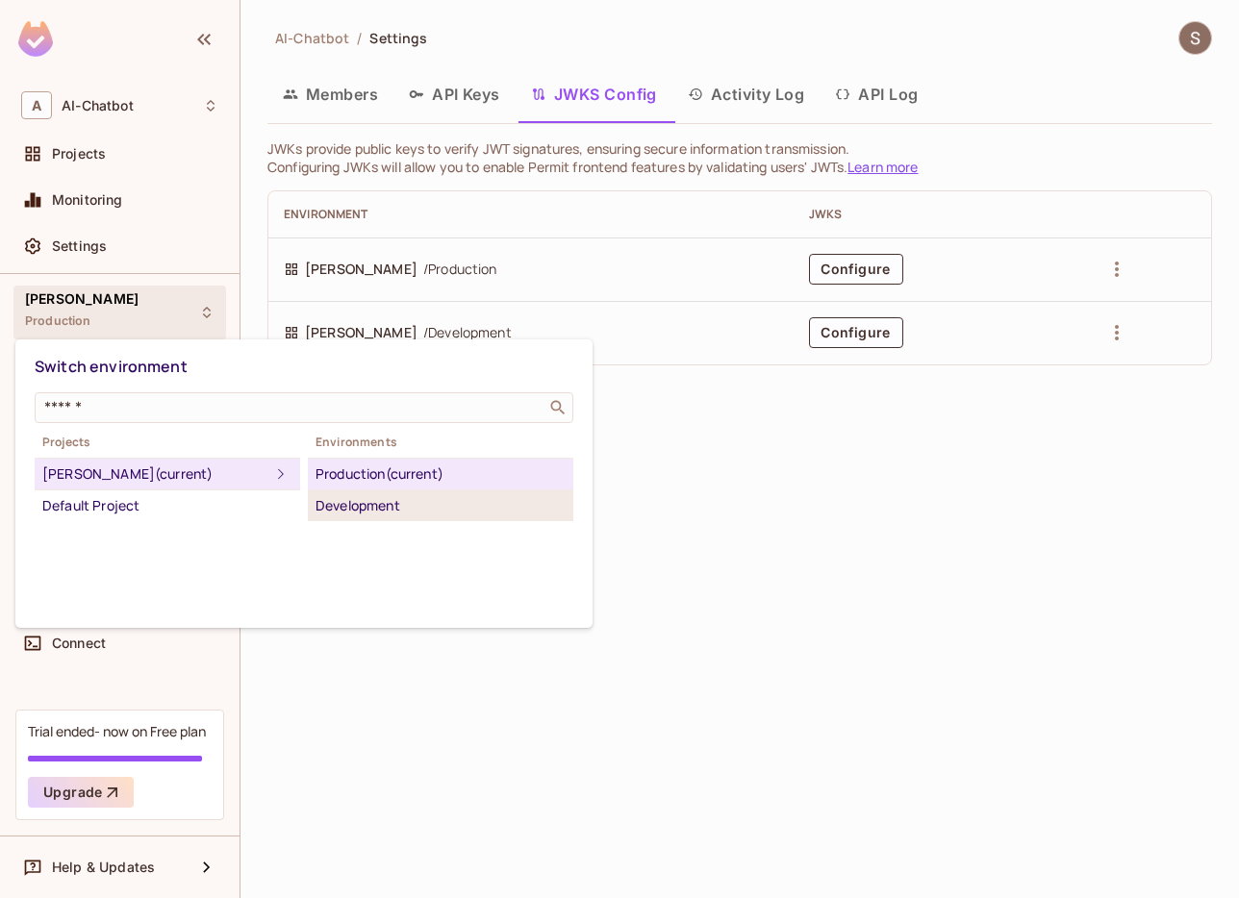
click at [424, 504] on div "Development" at bounding box center [441, 505] width 250 height 23
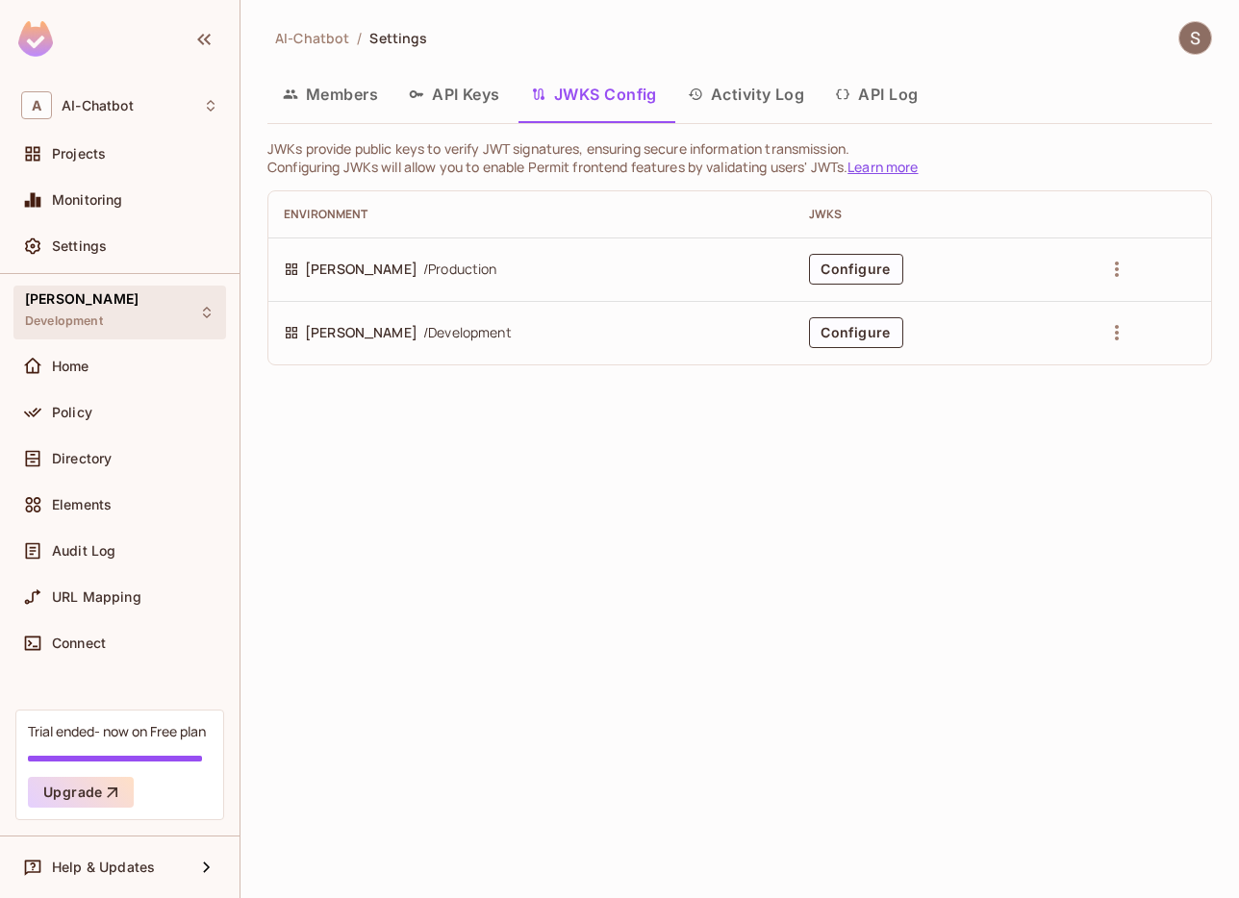
click at [145, 316] on div "[PERSON_NAME] Development" at bounding box center [119, 312] width 213 height 53
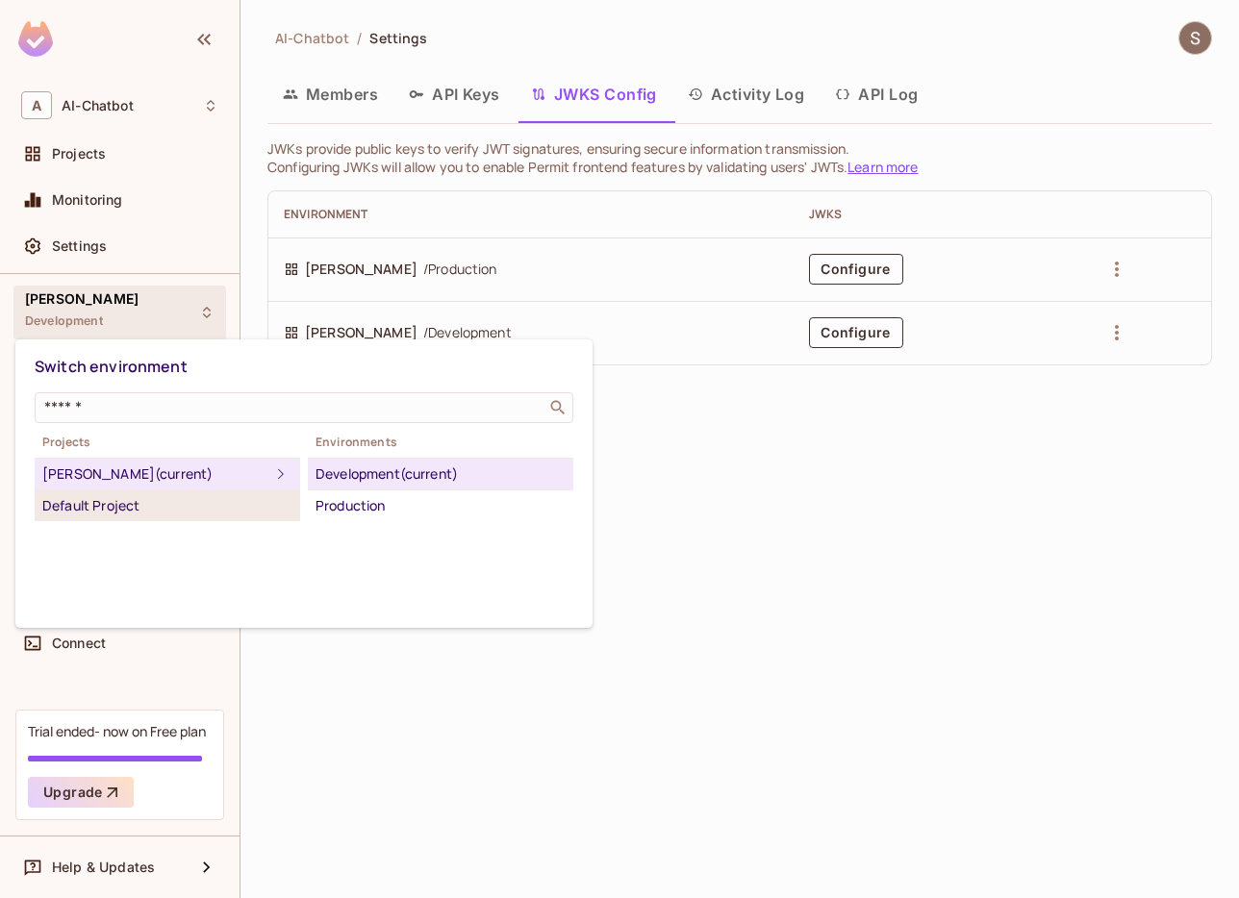
click at [146, 517] on div "Default Project" at bounding box center [167, 505] width 250 height 23
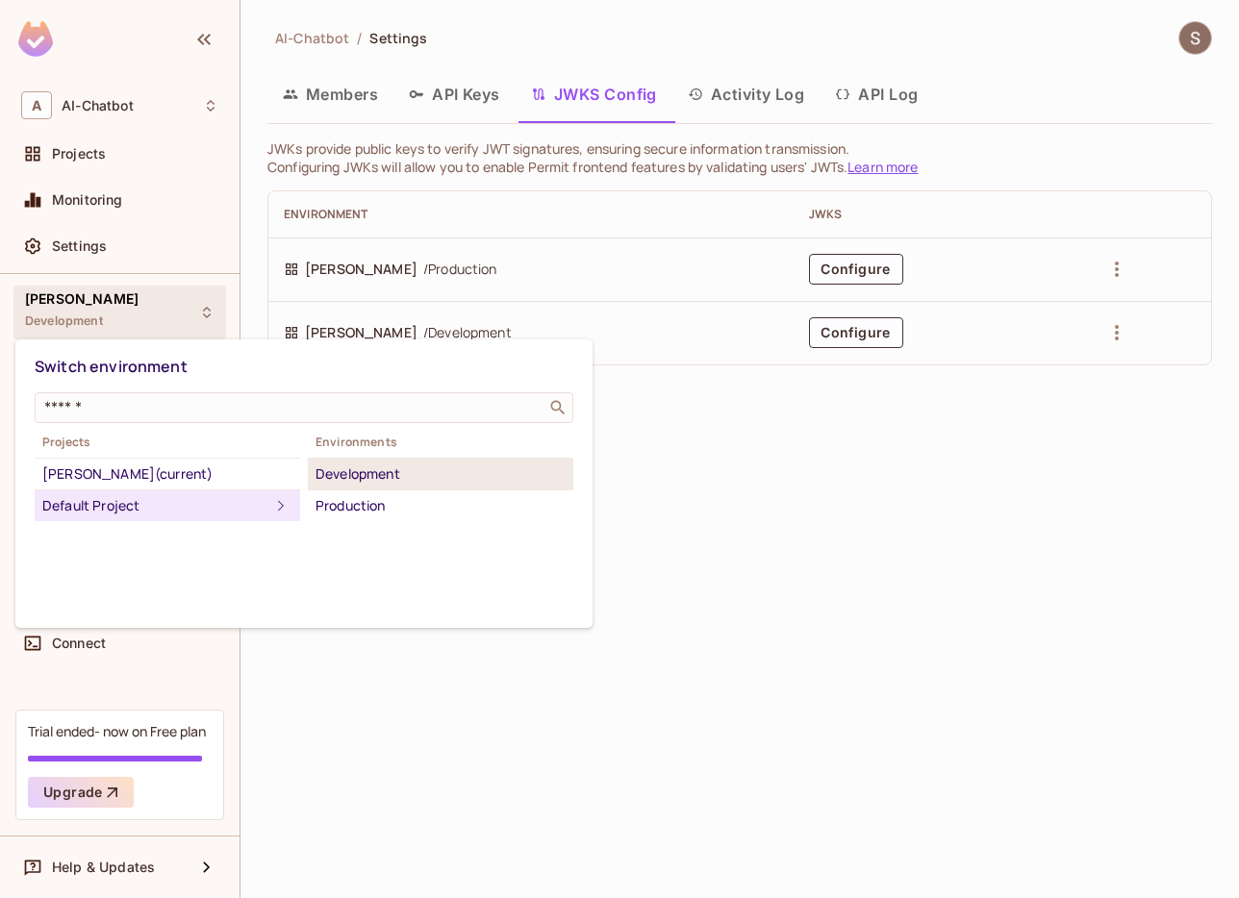
click at [373, 482] on div "Development" at bounding box center [441, 474] width 250 height 23
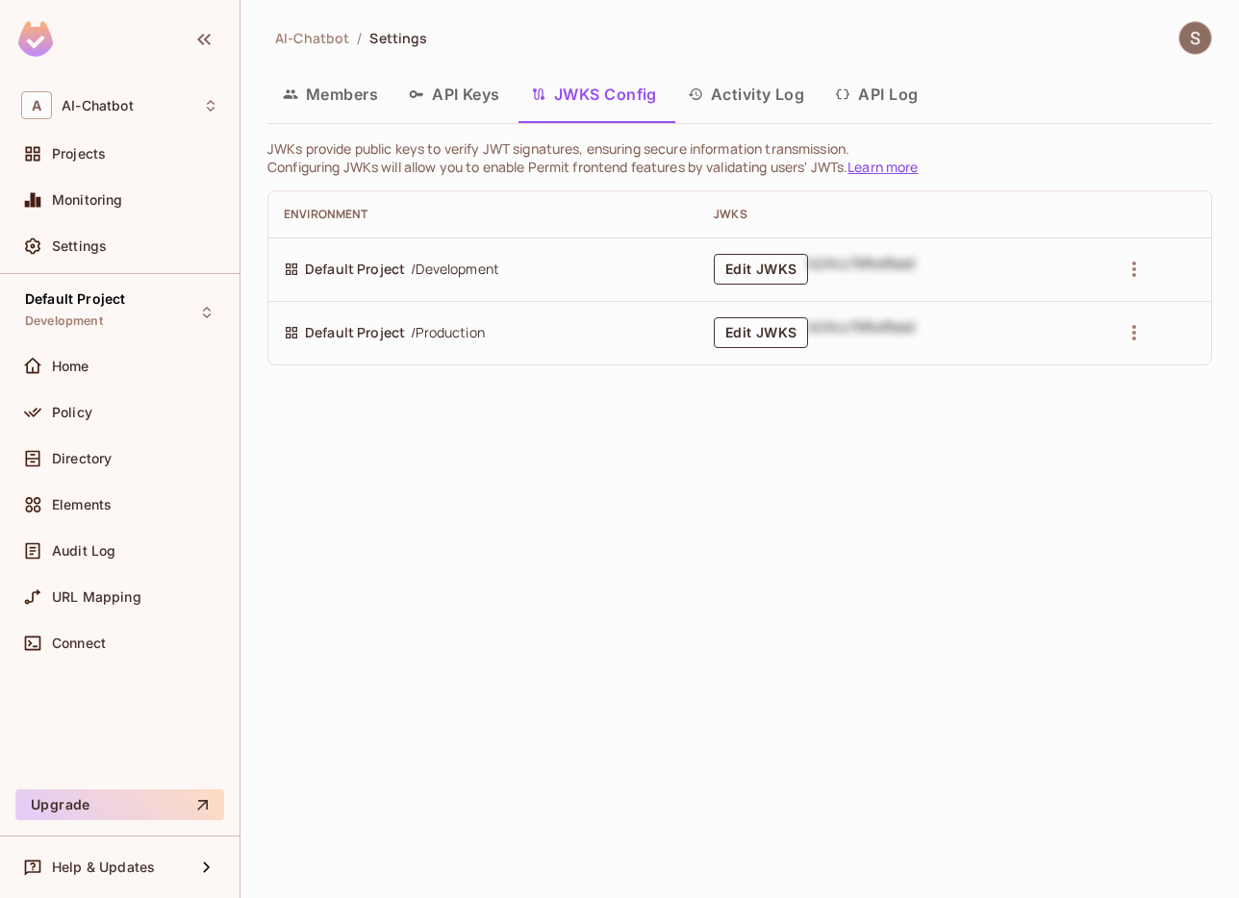
click at [746, 266] on button "Edit JWKS" at bounding box center [761, 269] width 94 height 31
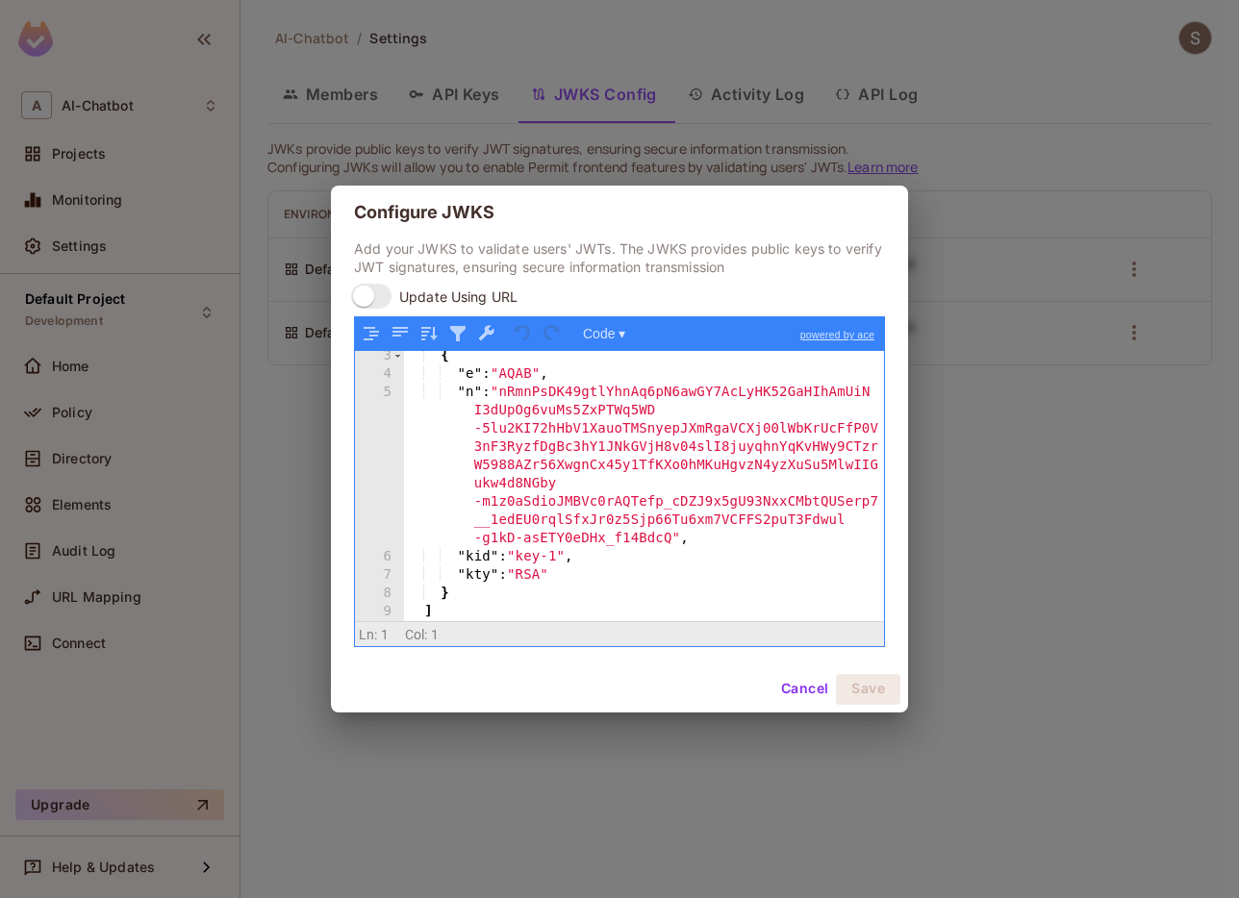
scroll to position [1, 0]
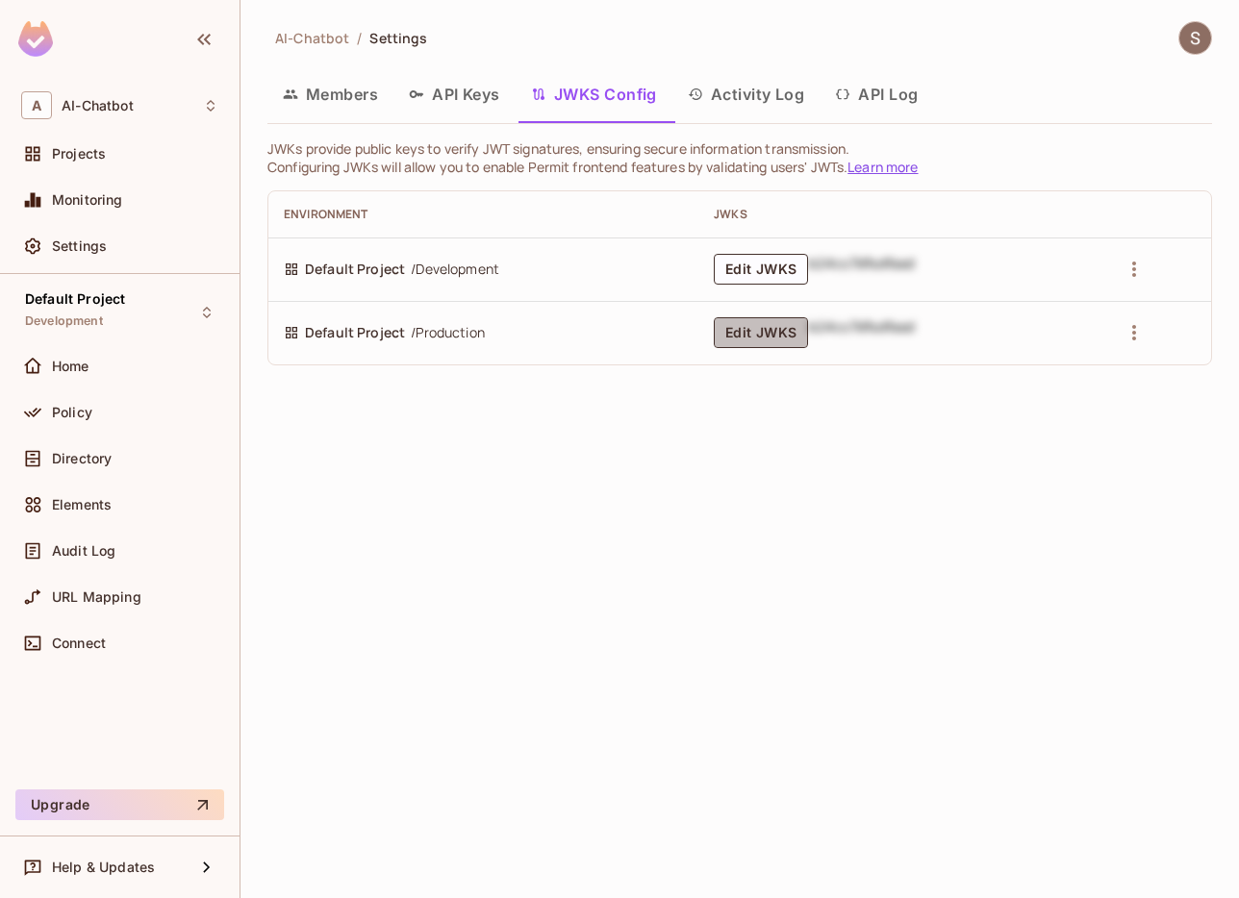
click at [752, 335] on button "Edit JWKS" at bounding box center [761, 332] width 94 height 31
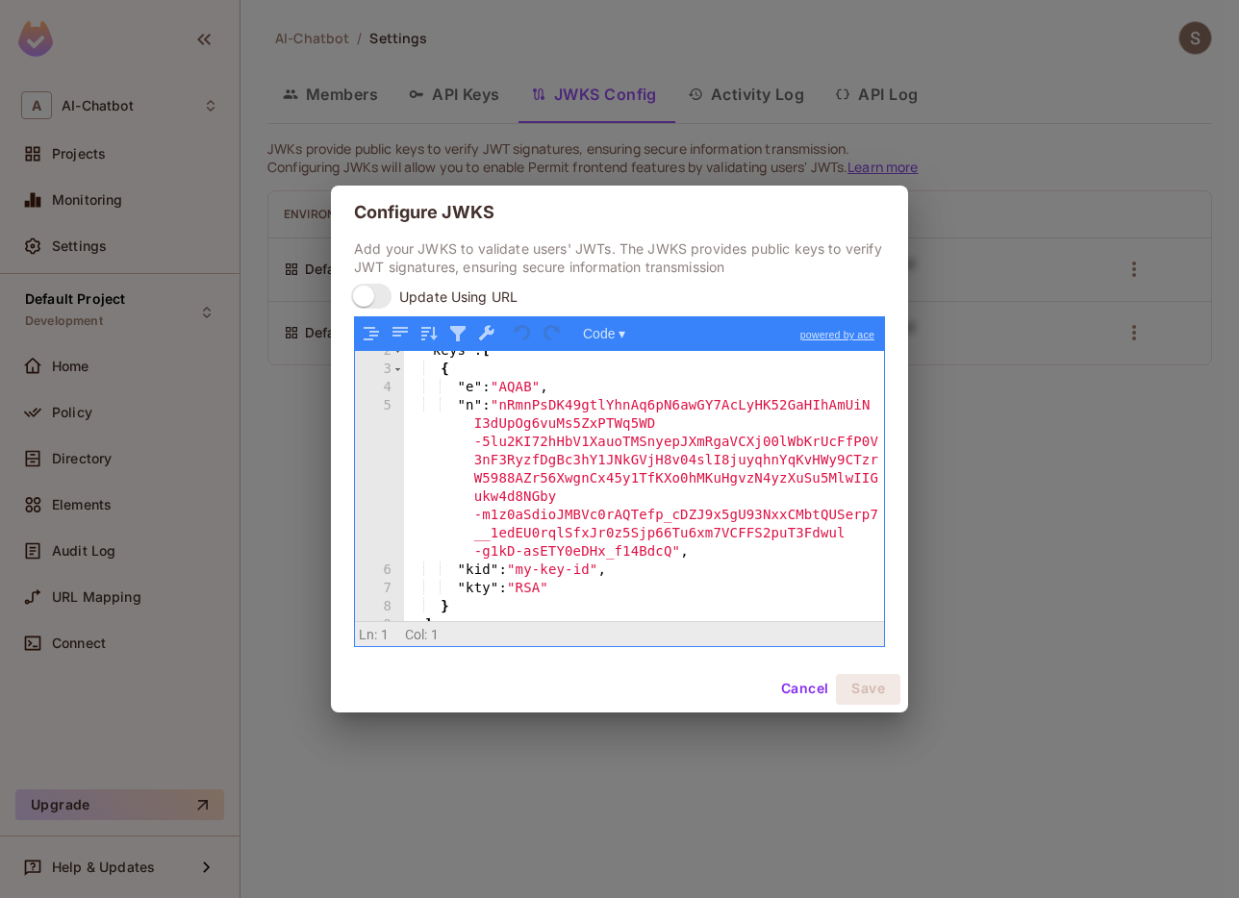
scroll to position [60, 0]
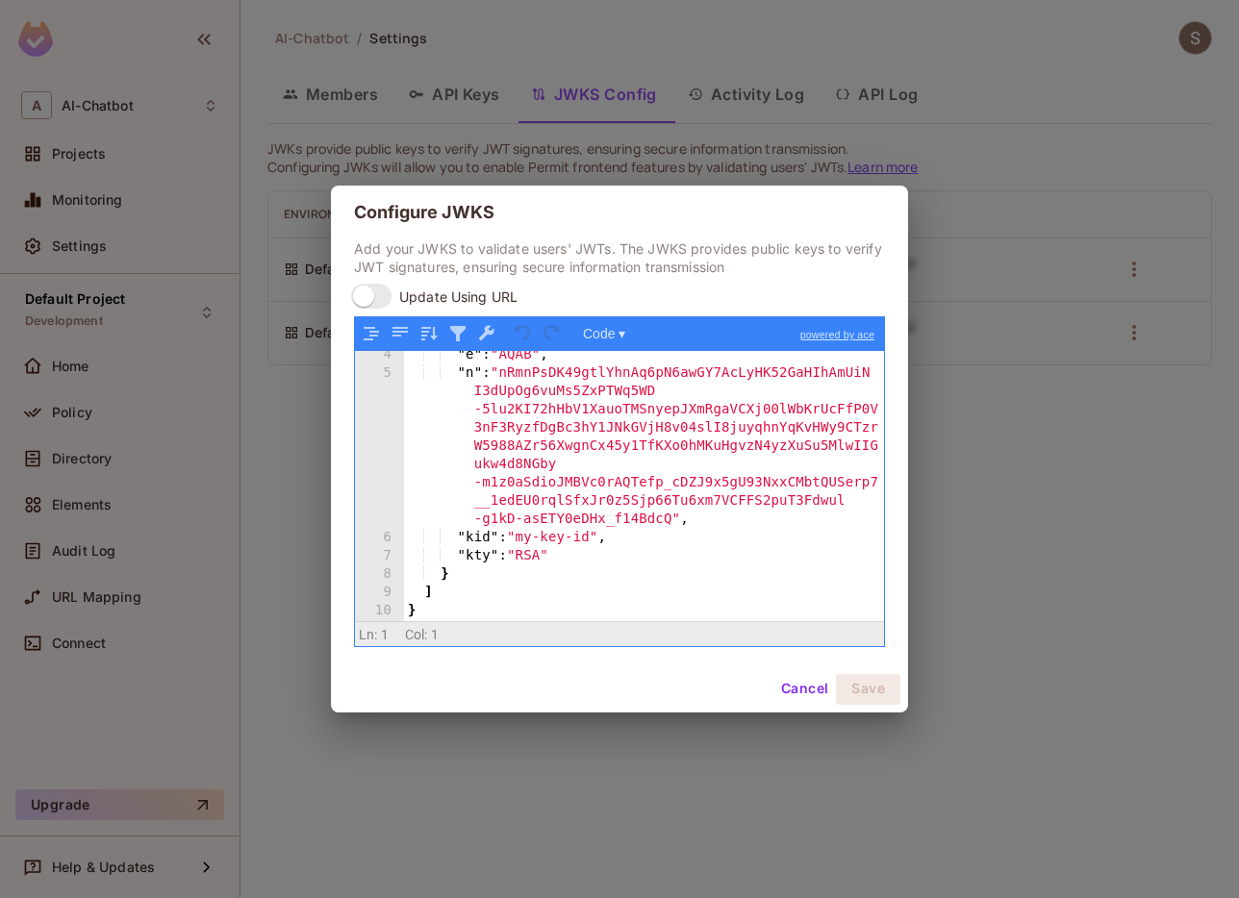
click at [1024, 554] on div "Configure JWKS Add your JWKS to validate users' JWTs. The JWKS provides public …" at bounding box center [619, 449] width 1239 height 898
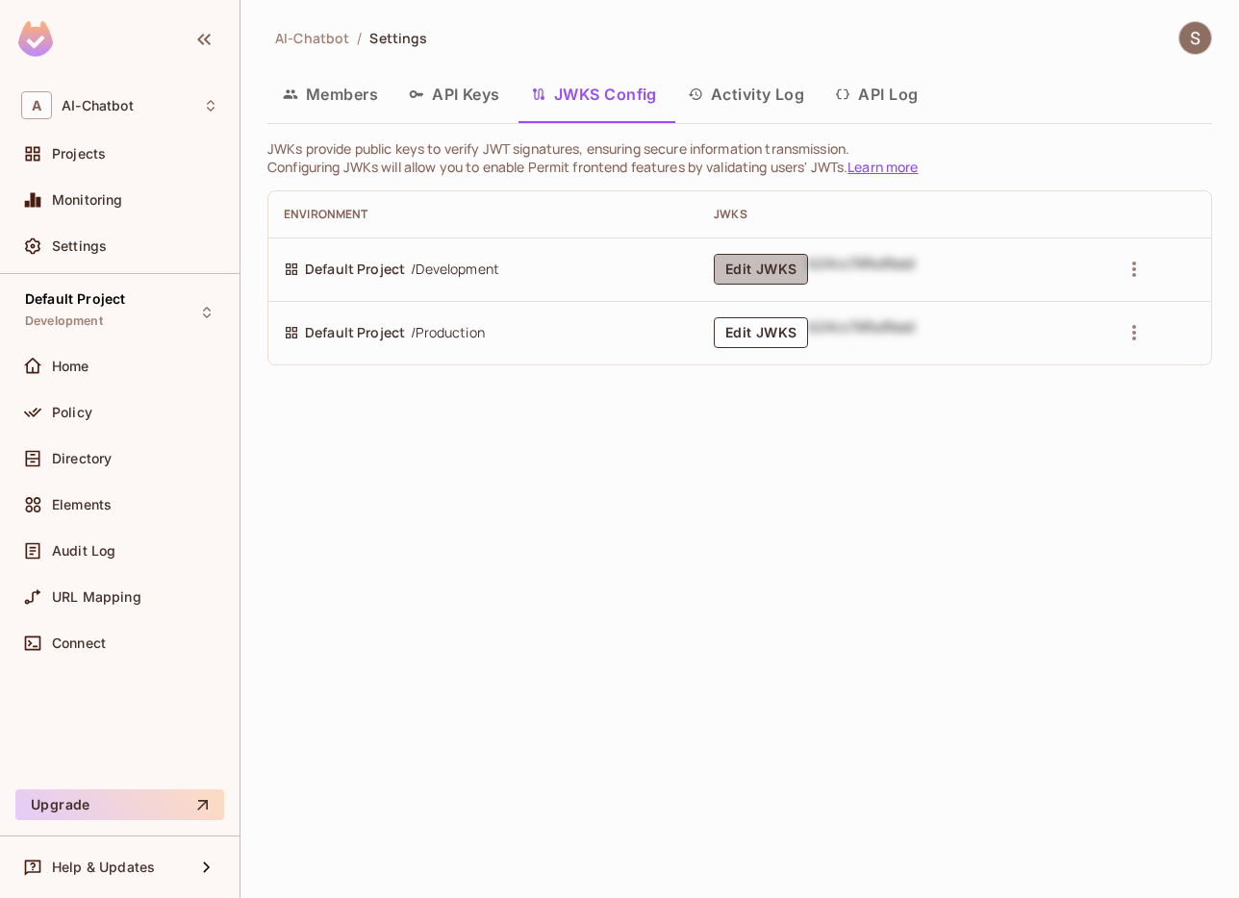
click at [753, 266] on button "Edit JWKS" at bounding box center [761, 269] width 94 height 31
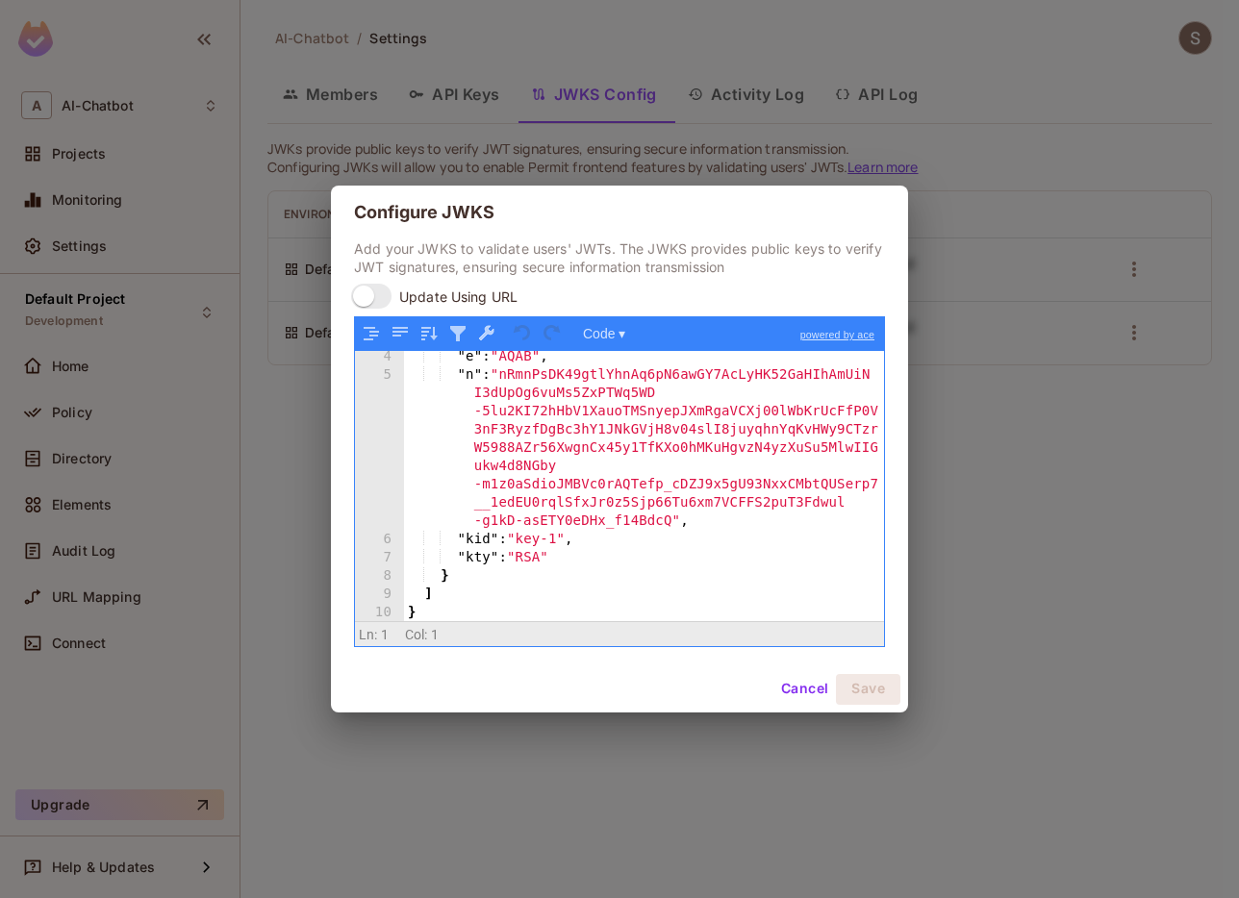
scroll to position [0, 0]
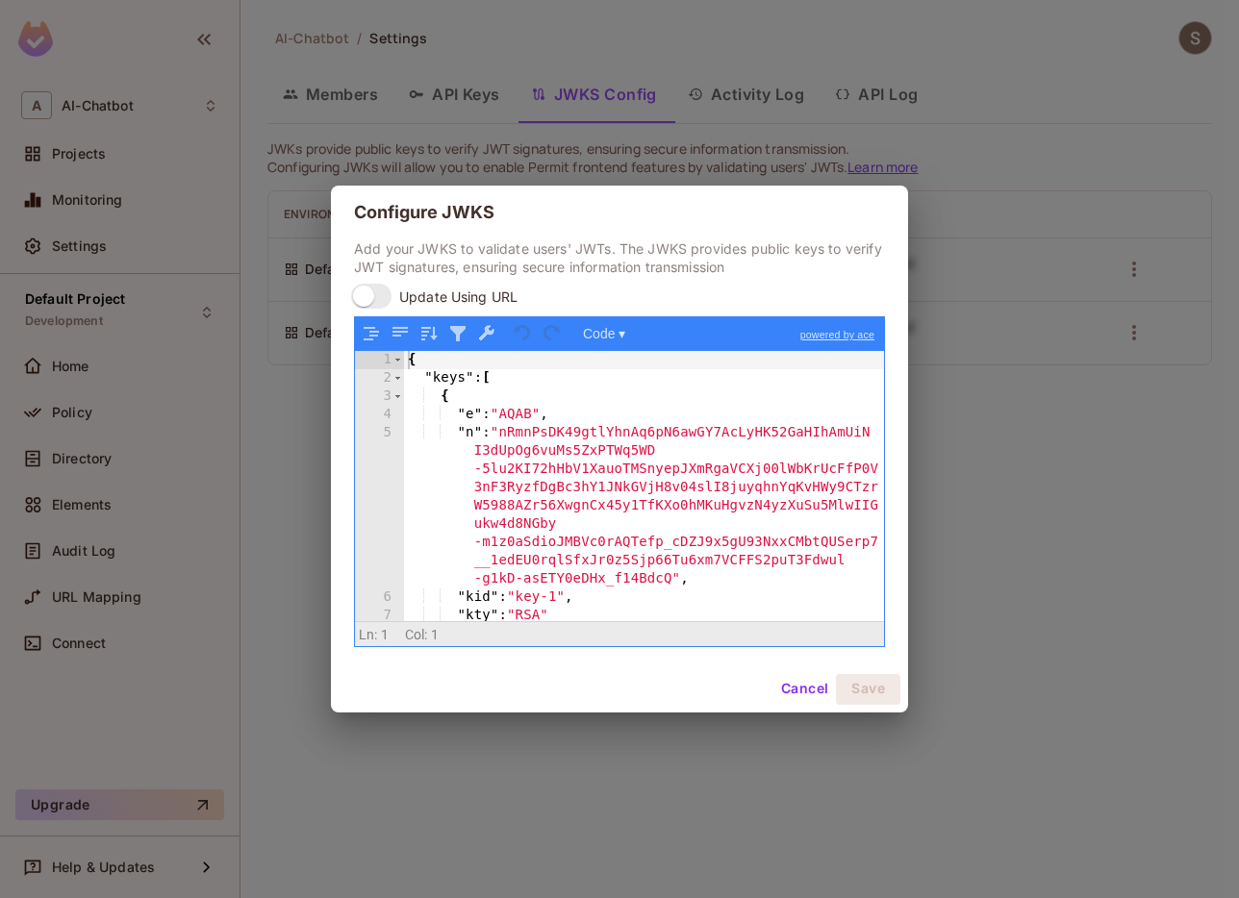
click at [1009, 412] on div "Configure JWKS Add your JWKS to validate users' JWTs. The JWKS provides public …" at bounding box center [619, 449] width 1239 height 898
